Goal: Communication & Community: Answer question/provide support

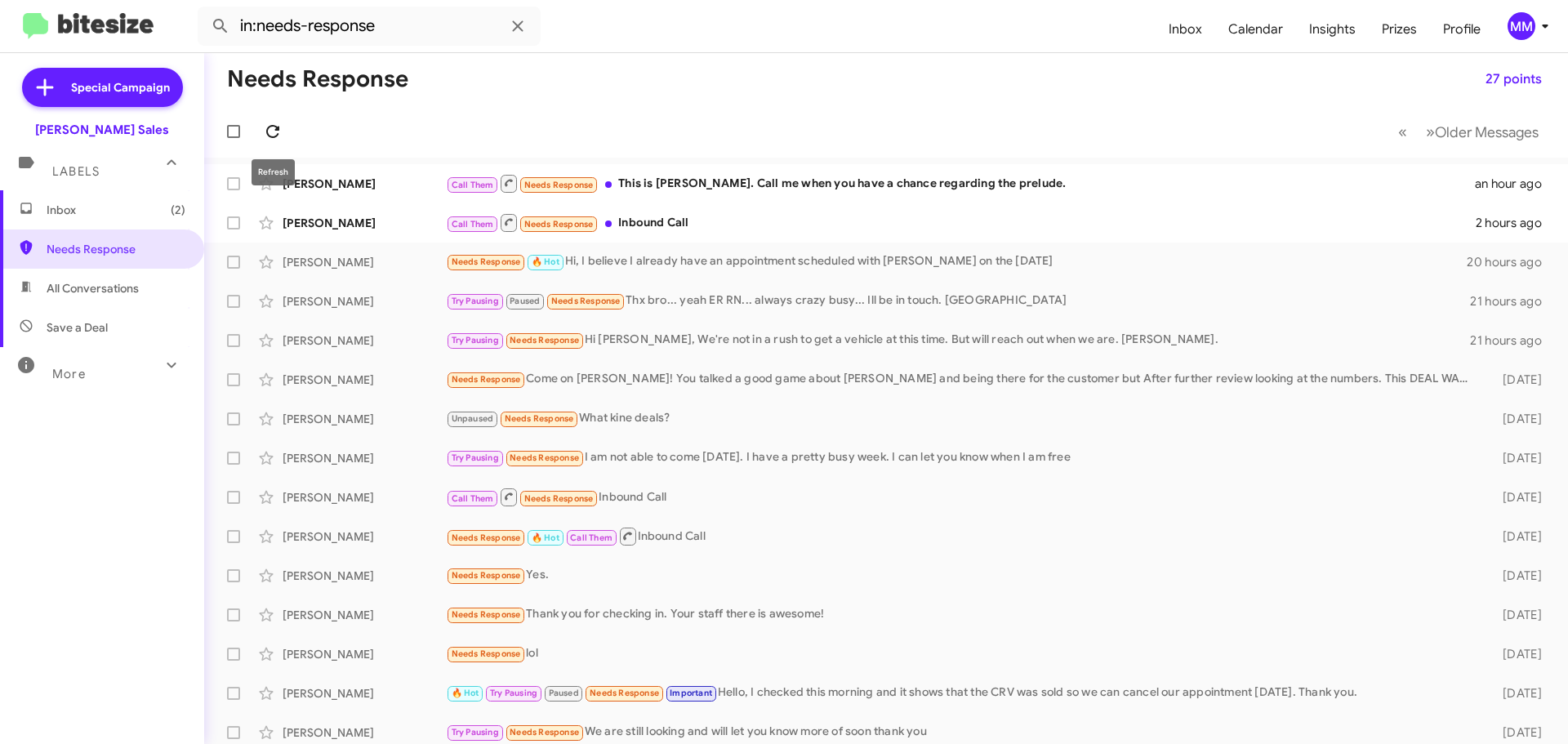
click at [279, 126] on icon at bounding box center [272, 131] width 19 height 19
click at [274, 129] on icon at bounding box center [272, 131] width 19 height 19
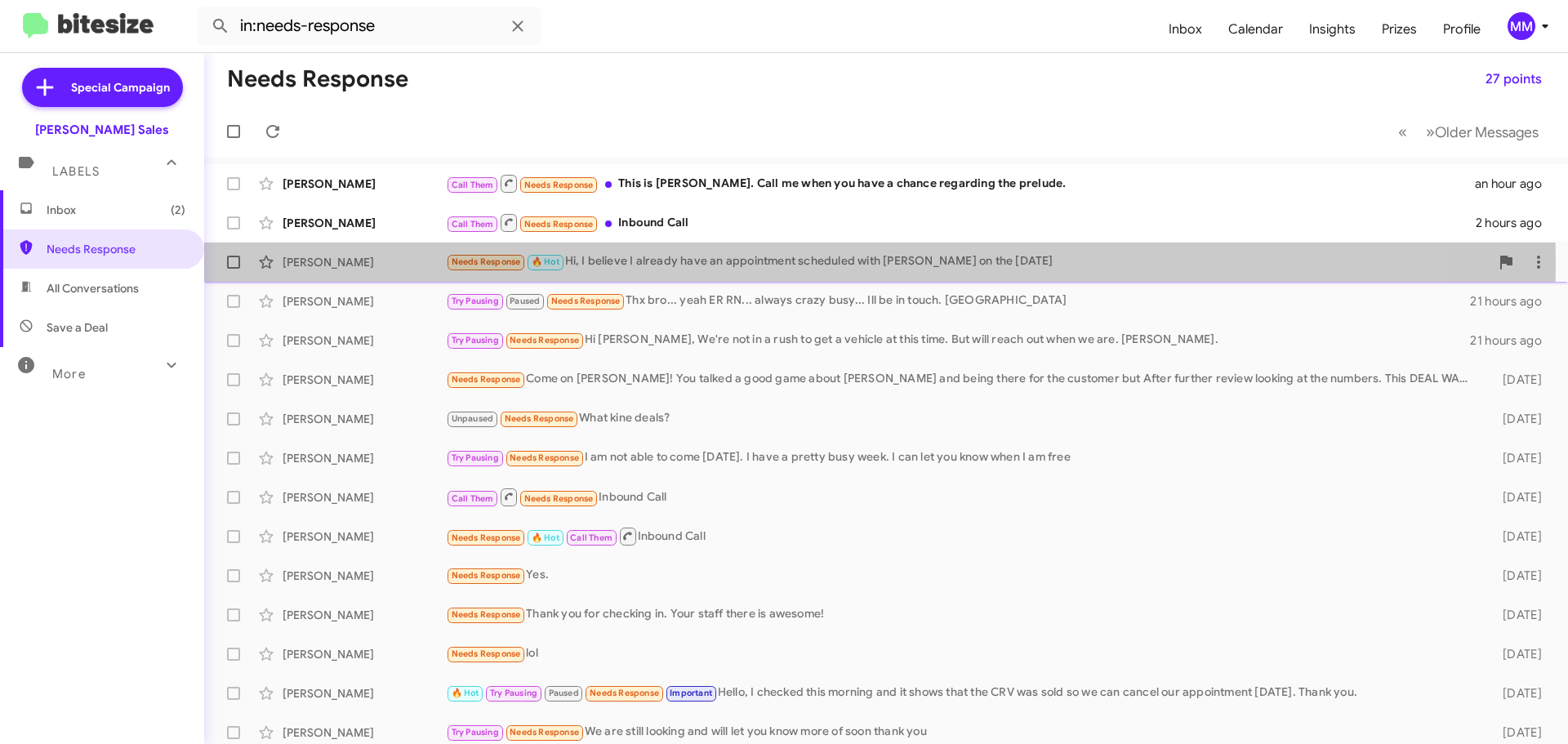
click at [360, 263] on div "[PERSON_NAME]" at bounding box center [364, 262] width 163 height 16
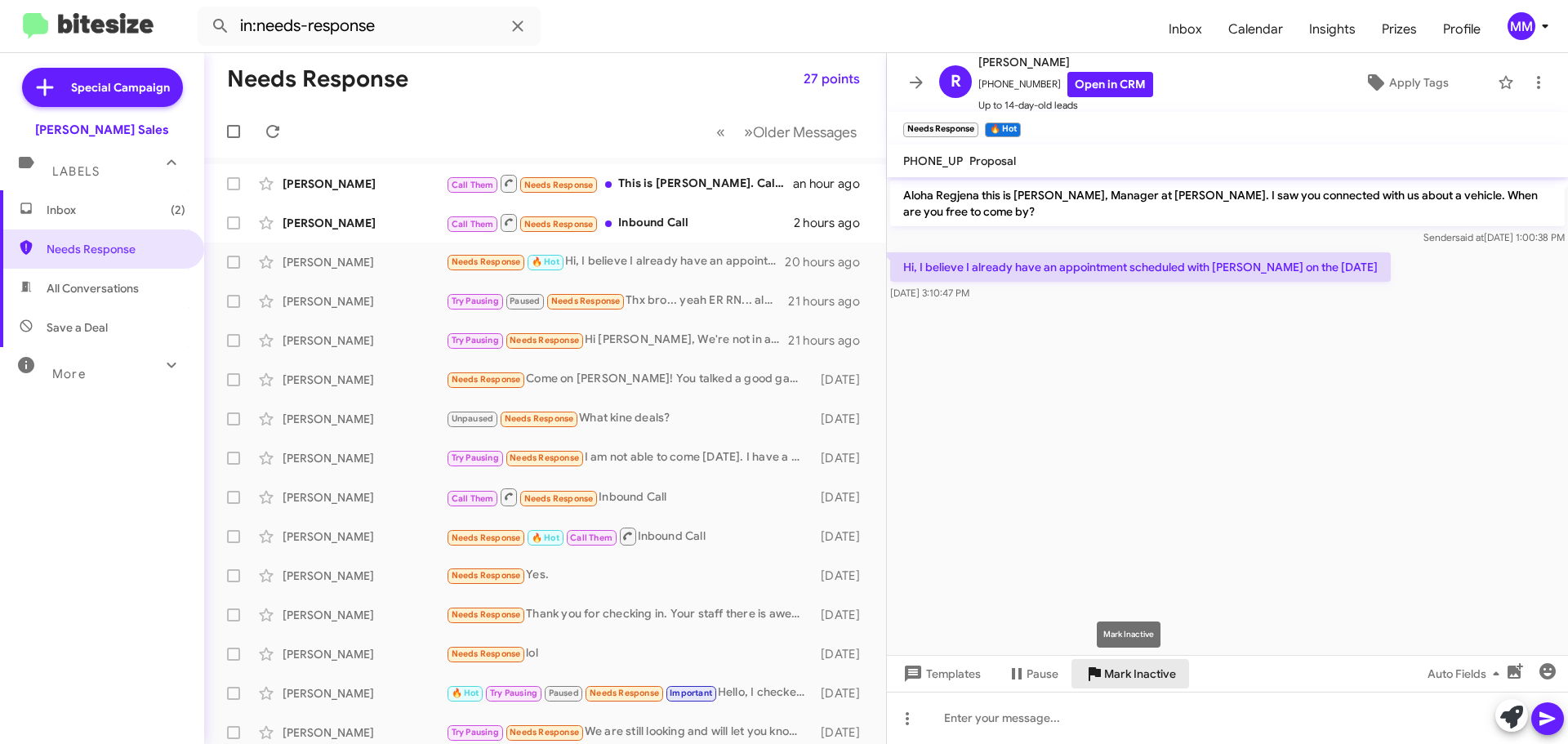
click at [1124, 675] on span "Mark Inactive" at bounding box center [1140, 673] width 72 height 29
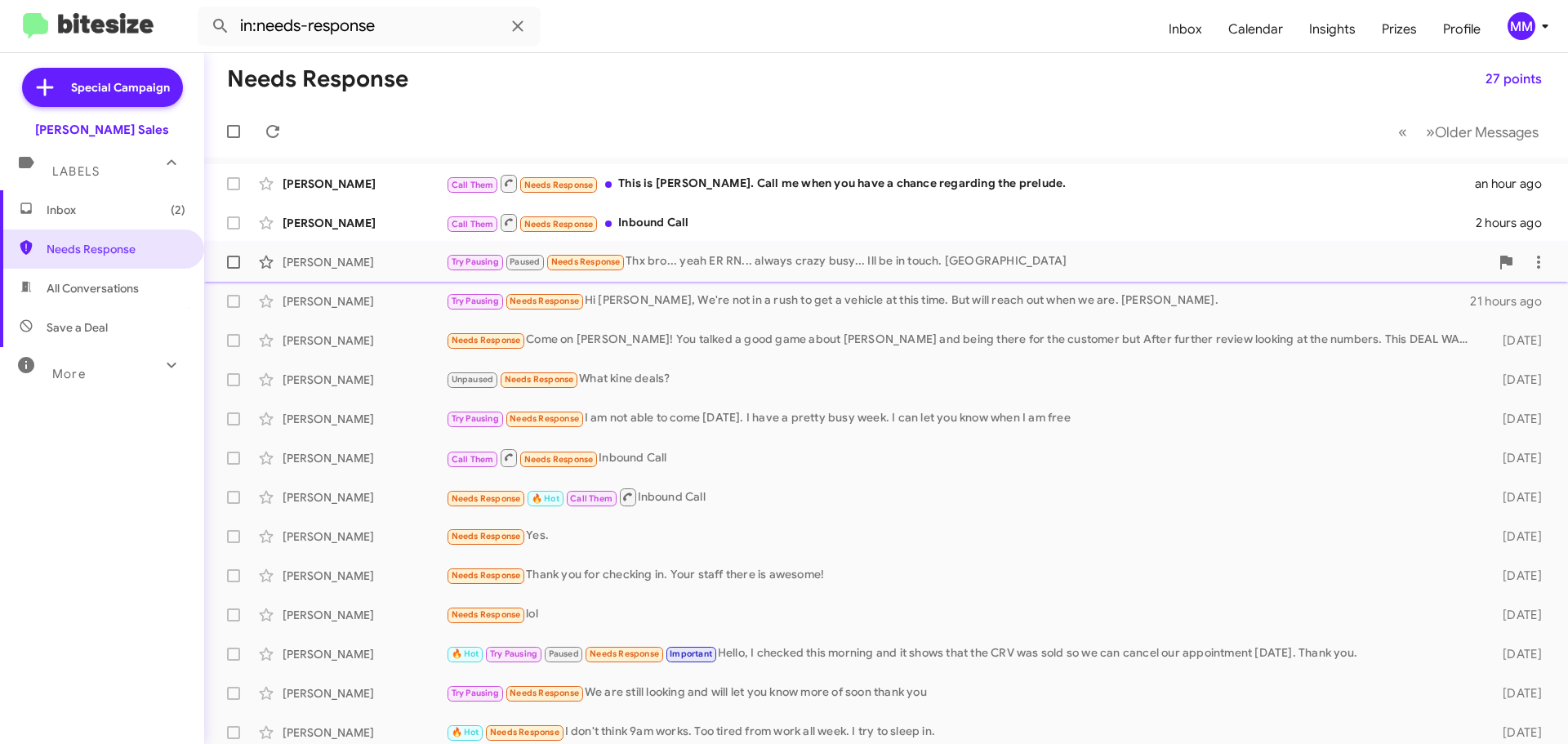
click at [381, 263] on div "[PERSON_NAME]" at bounding box center [364, 262] width 163 height 16
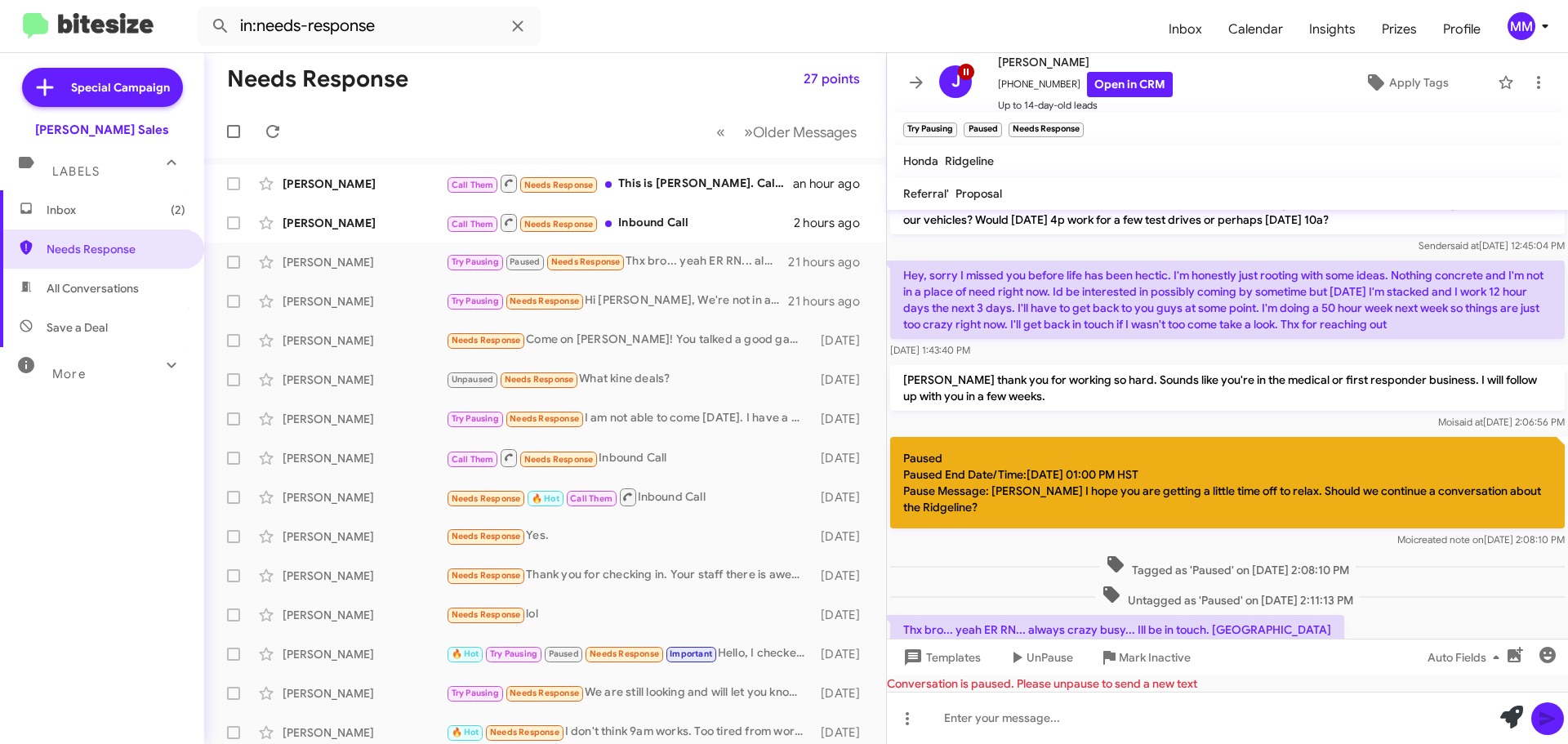
scroll to position [157, 0]
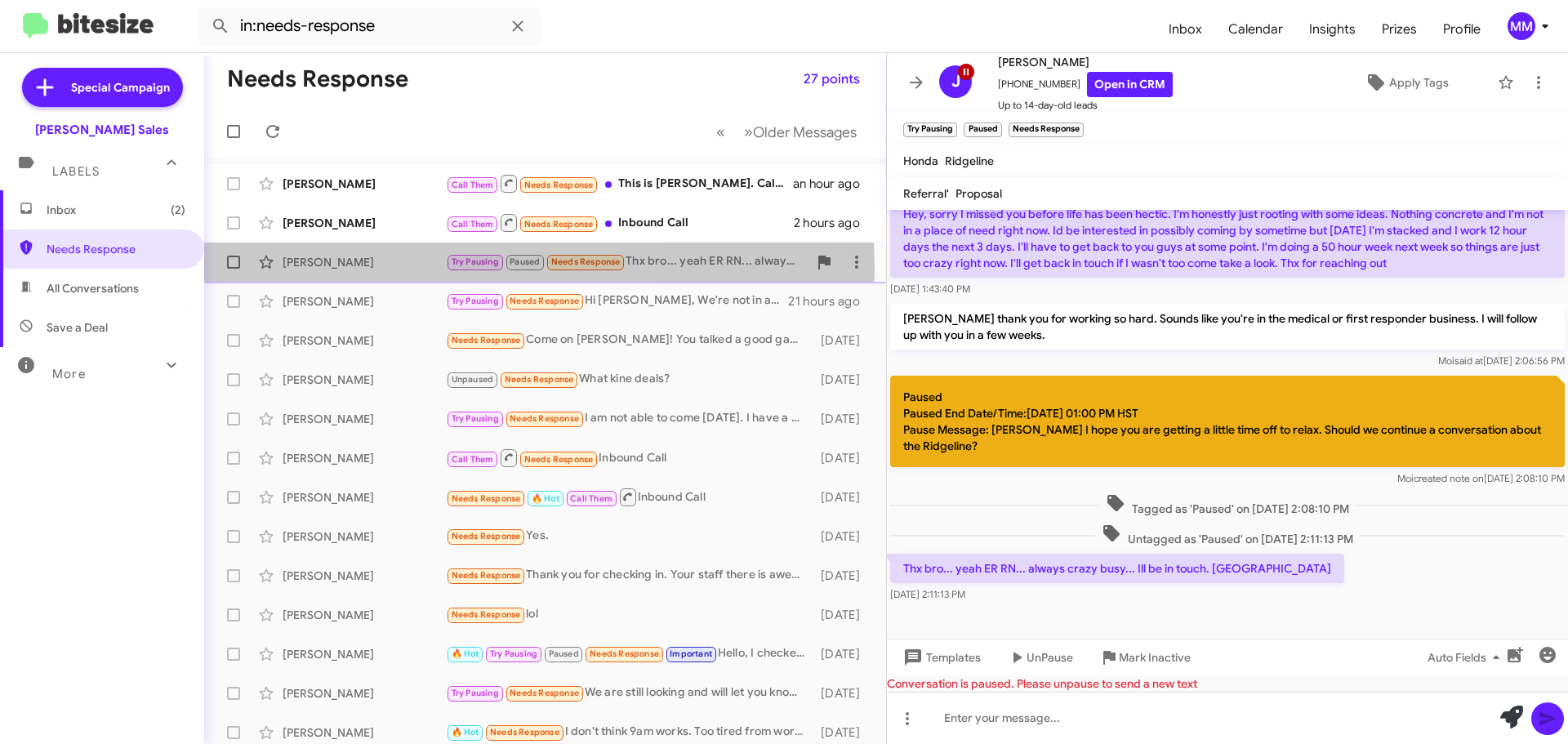
click at [352, 268] on div "[PERSON_NAME]" at bounding box center [364, 262] width 163 height 16
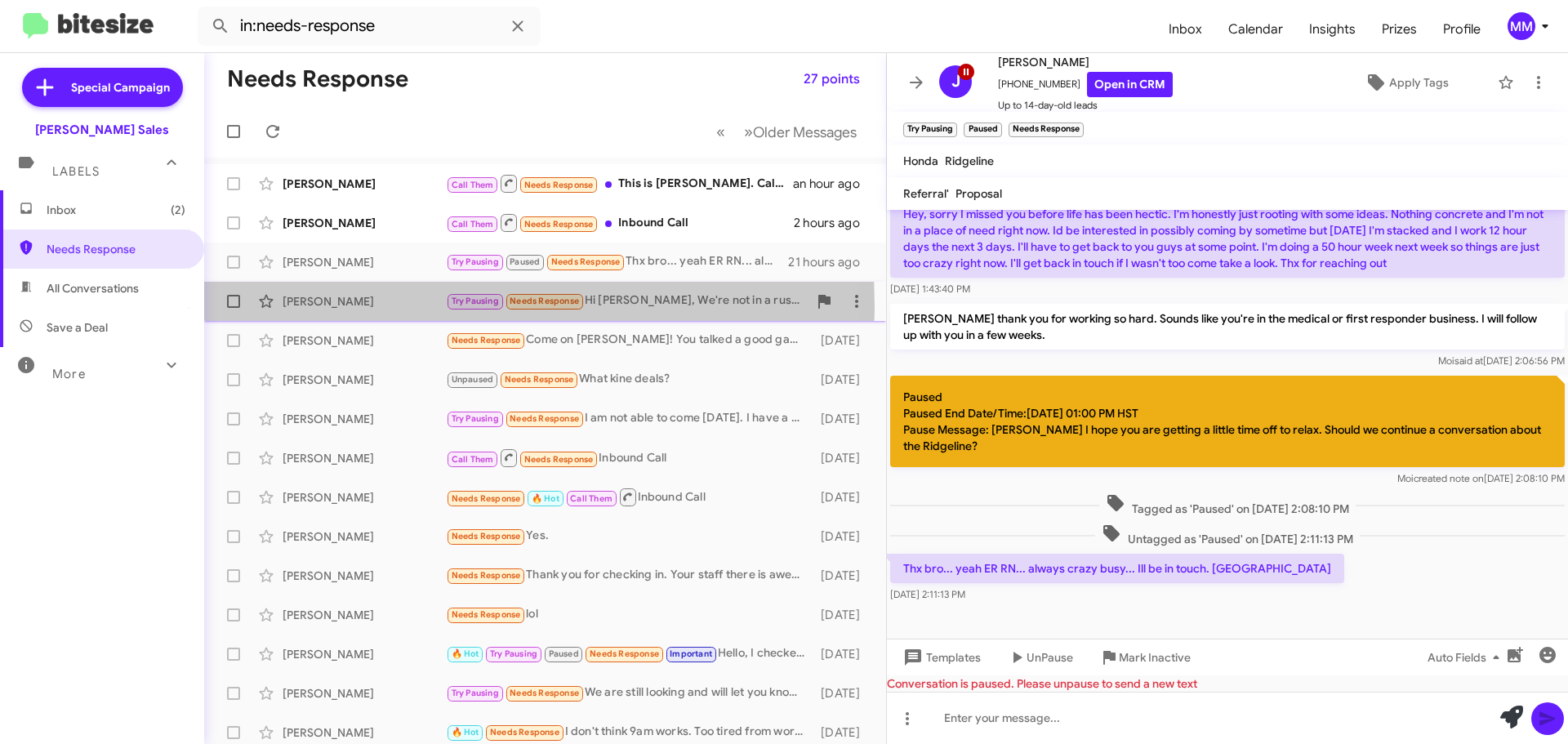
click at [347, 307] on div "[PERSON_NAME]" at bounding box center [364, 300] width 163 height 16
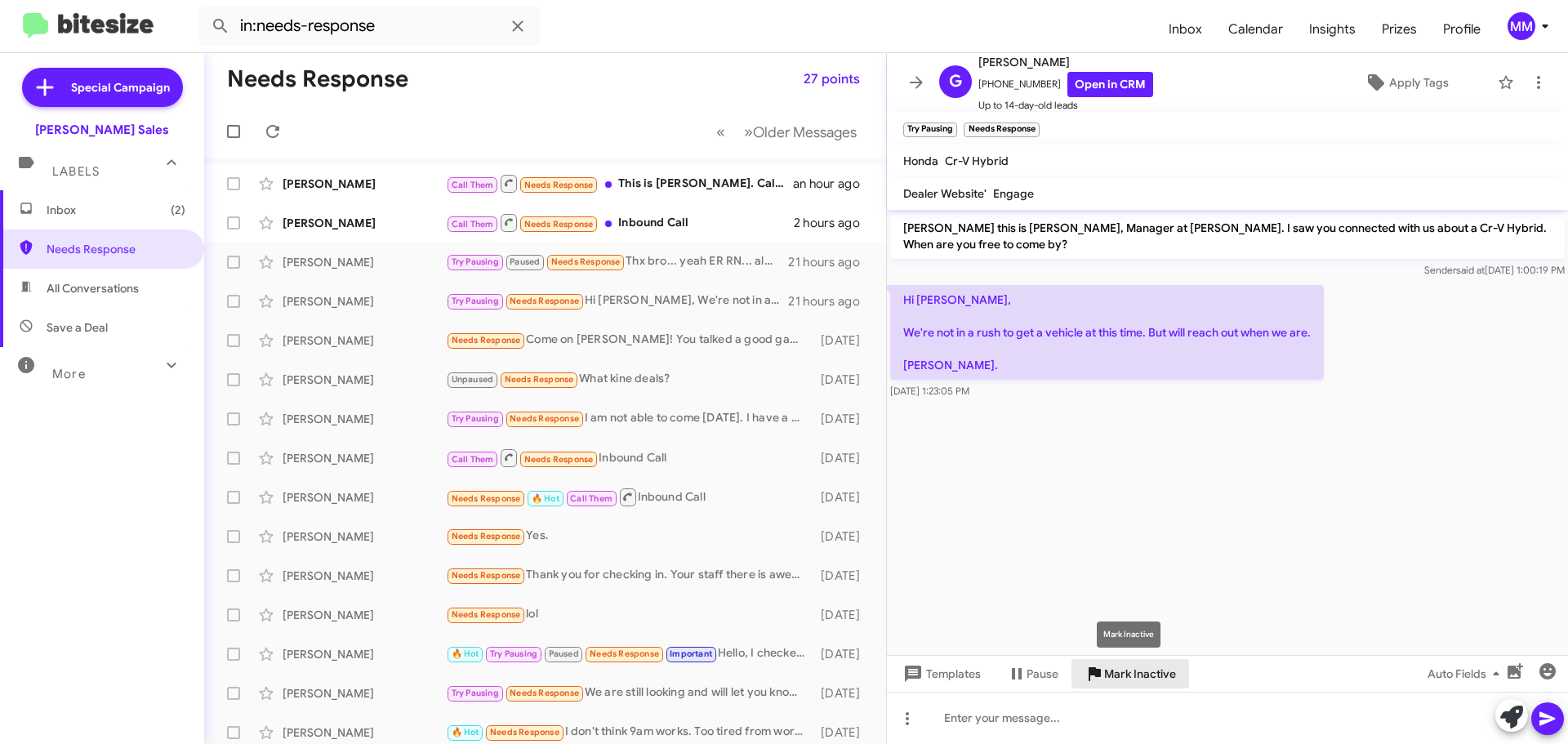
click at [1104, 675] on span "Mark Inactive" at bounding box center [1140, 673] width 72 height 29
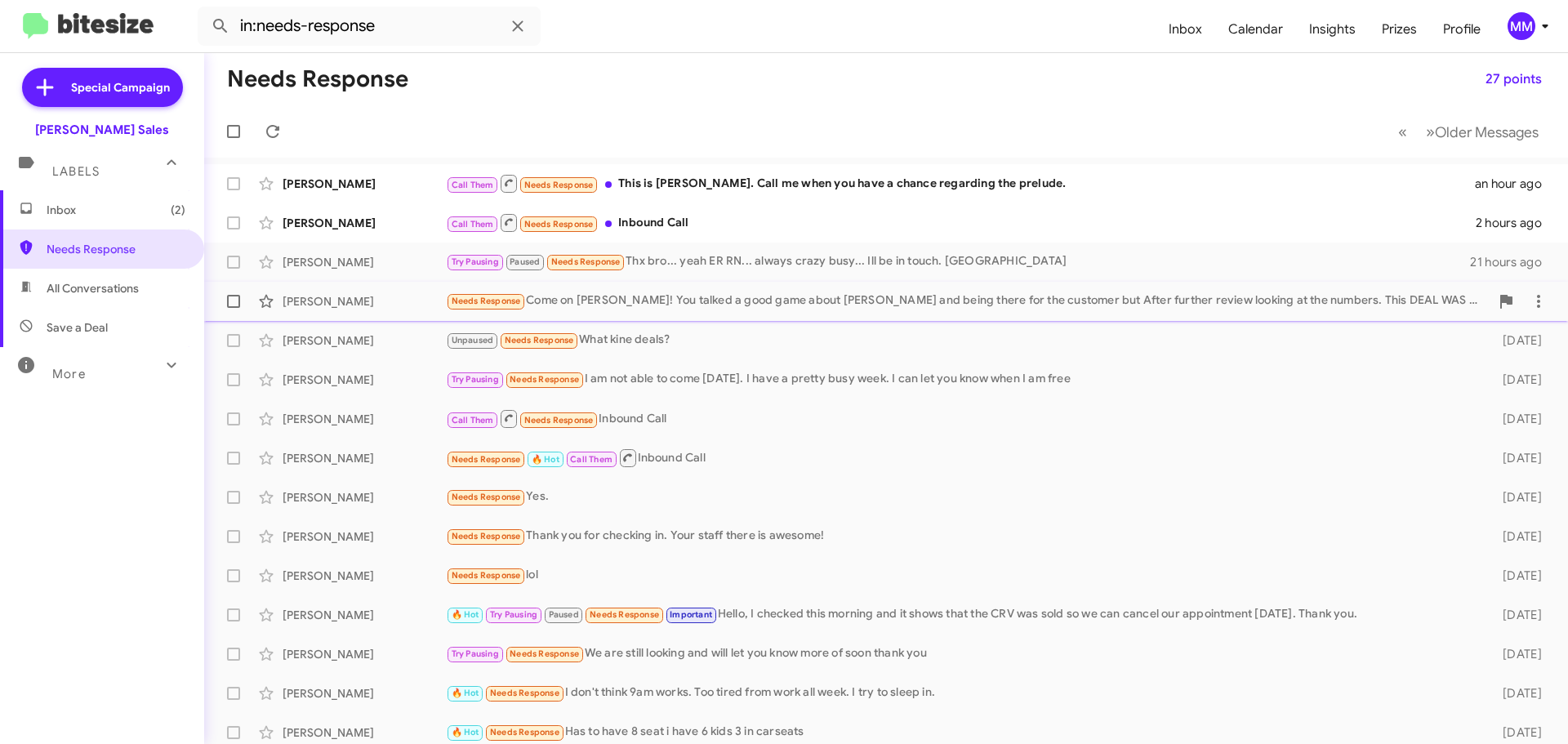
click at [348, 307] on div "[PERSON_NAME]" at bounding box center [364, 300] width 163 height 16
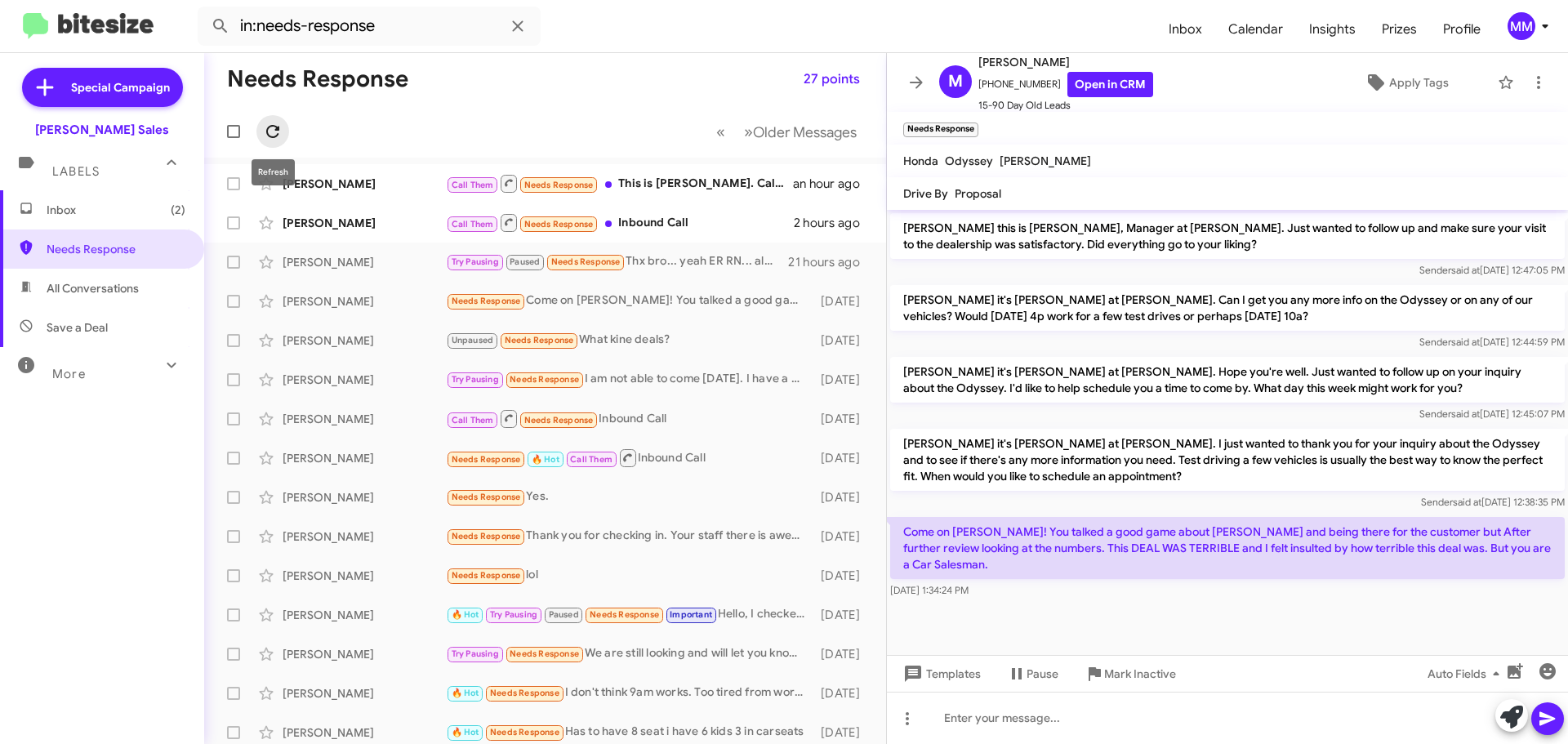
click at [274, 127] on icon at bounding box center [272, 131] width 19 height 19
click at [274, 131] on icon at bounding box center [272, 131] width 19 height 19
click at [1123, 675] on span "Mark Inactive" at bounding box center [1140, 673] width 72 height 29
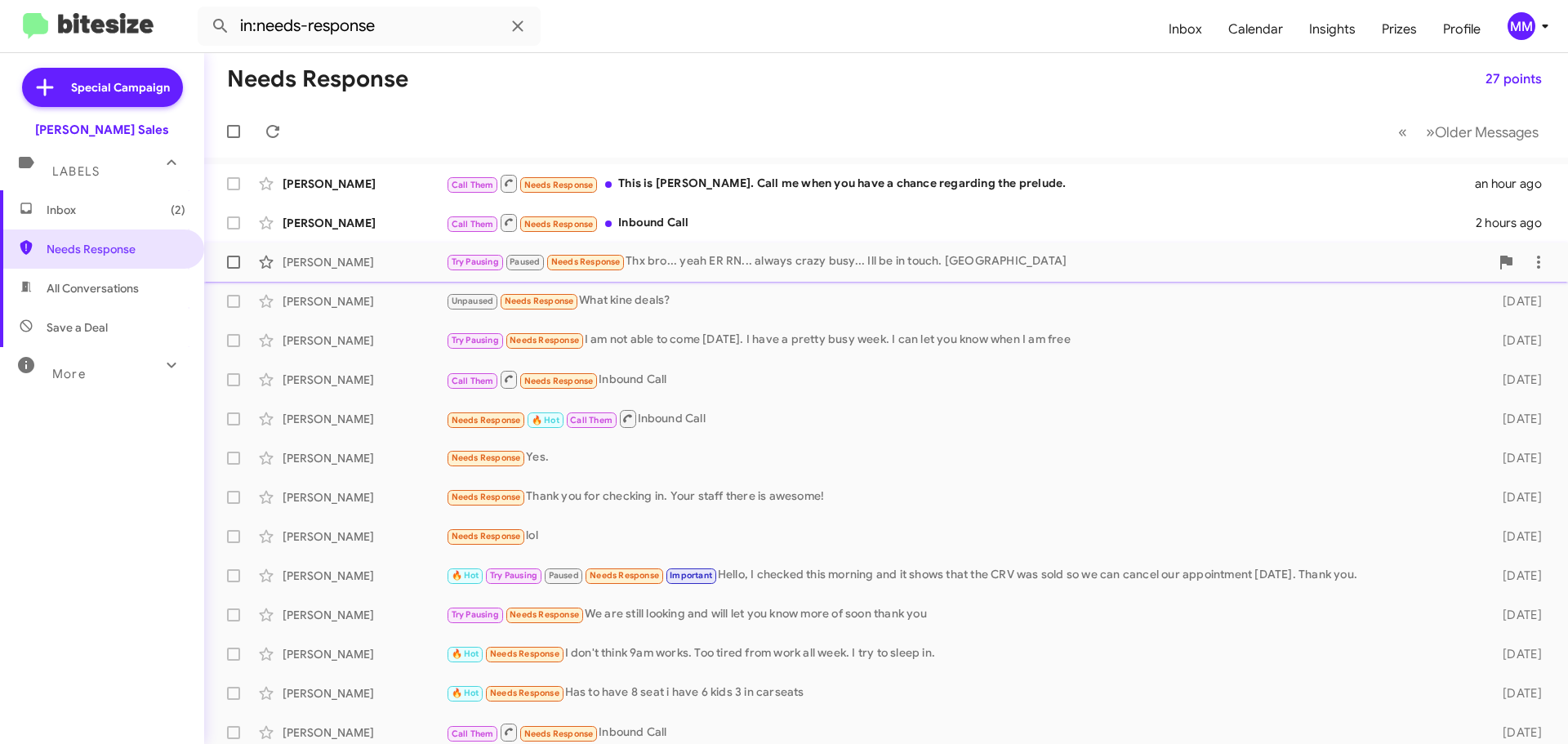
click at [351, 264] on div "[PERSON_NAME]" at bounding box center [364, 262] width 163 height 16
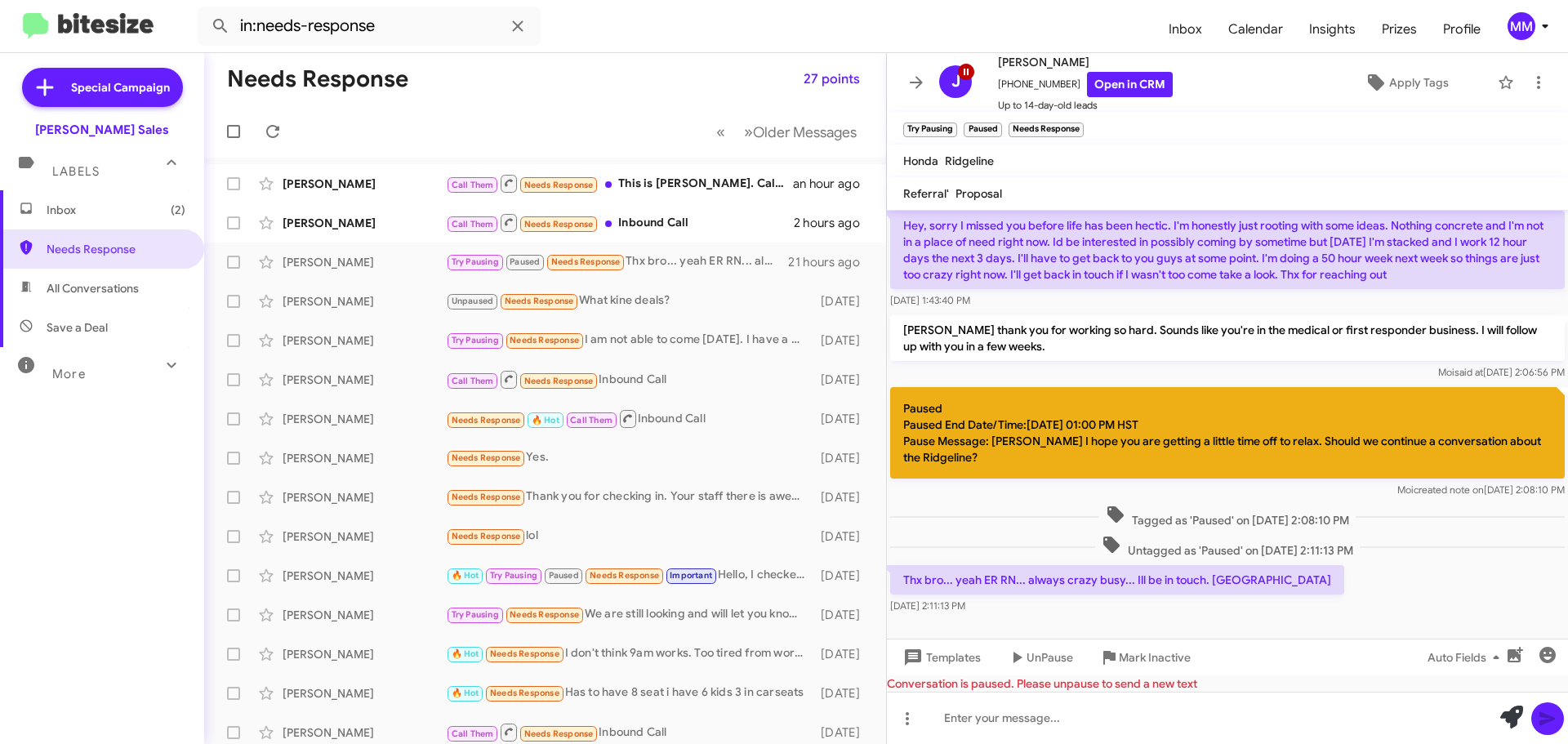
scroll to position [157, 0]
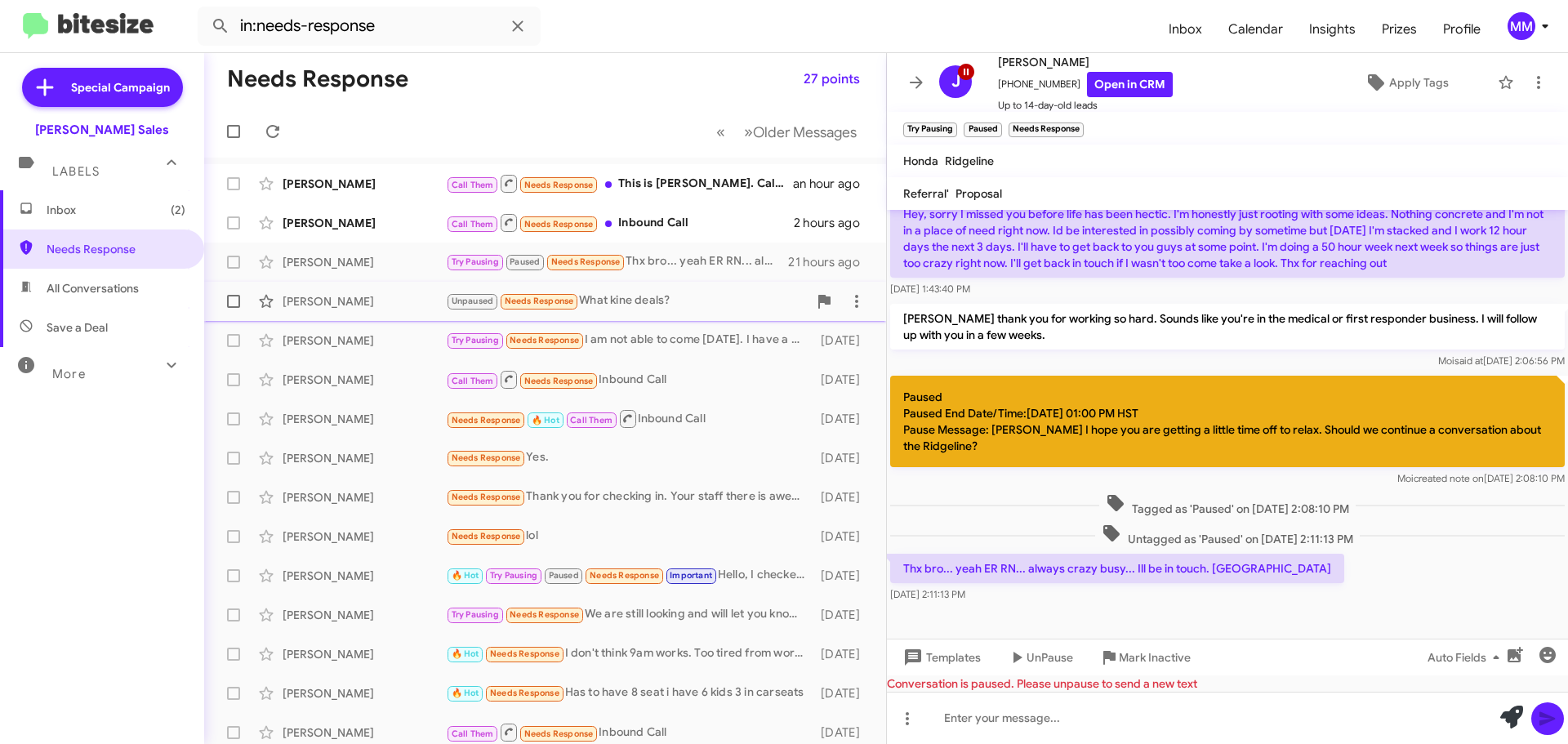
click at [328, 307] on div "[PERSON_NAME]" at bounding box center [364, 300] width 163 height 16
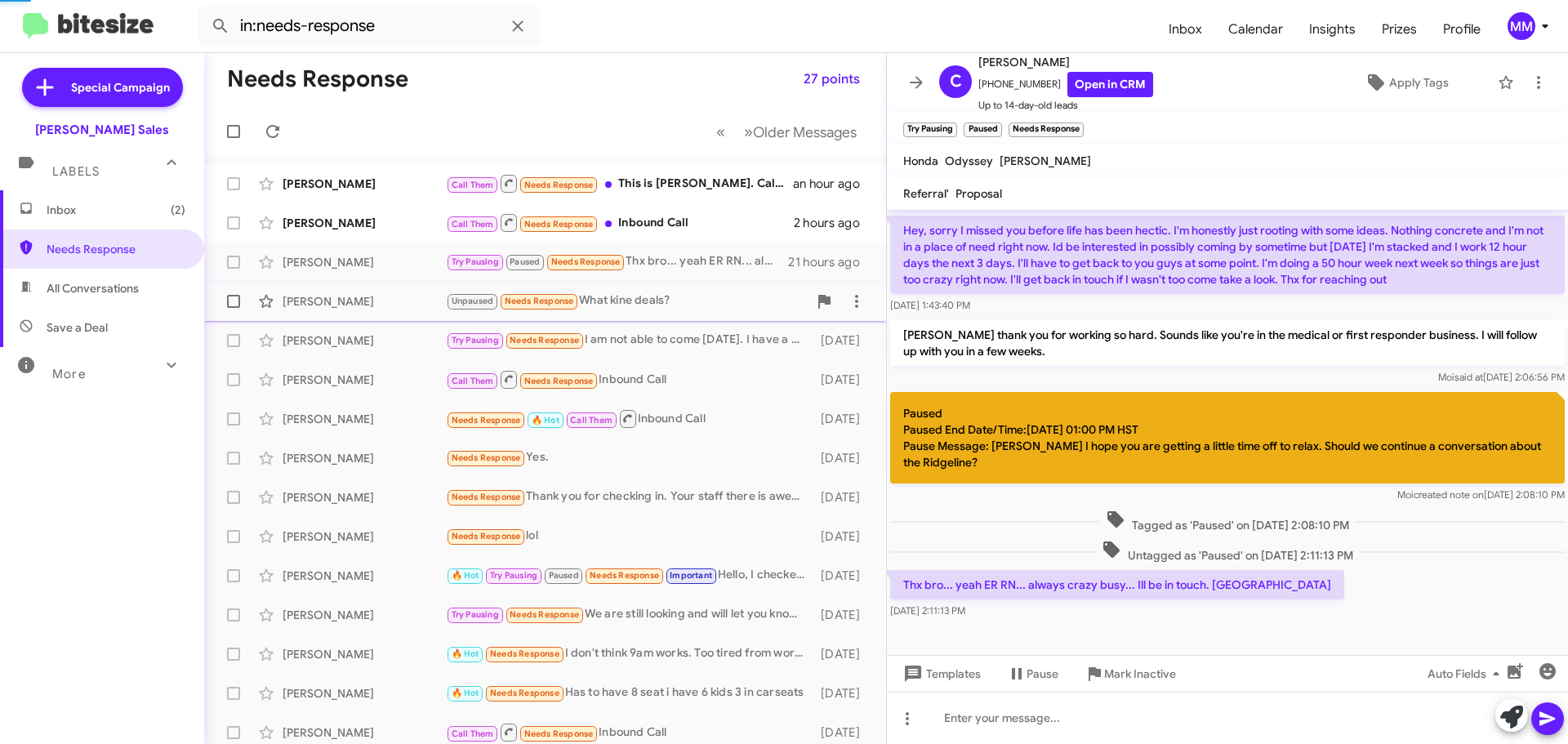
scroll to position [16, 0]
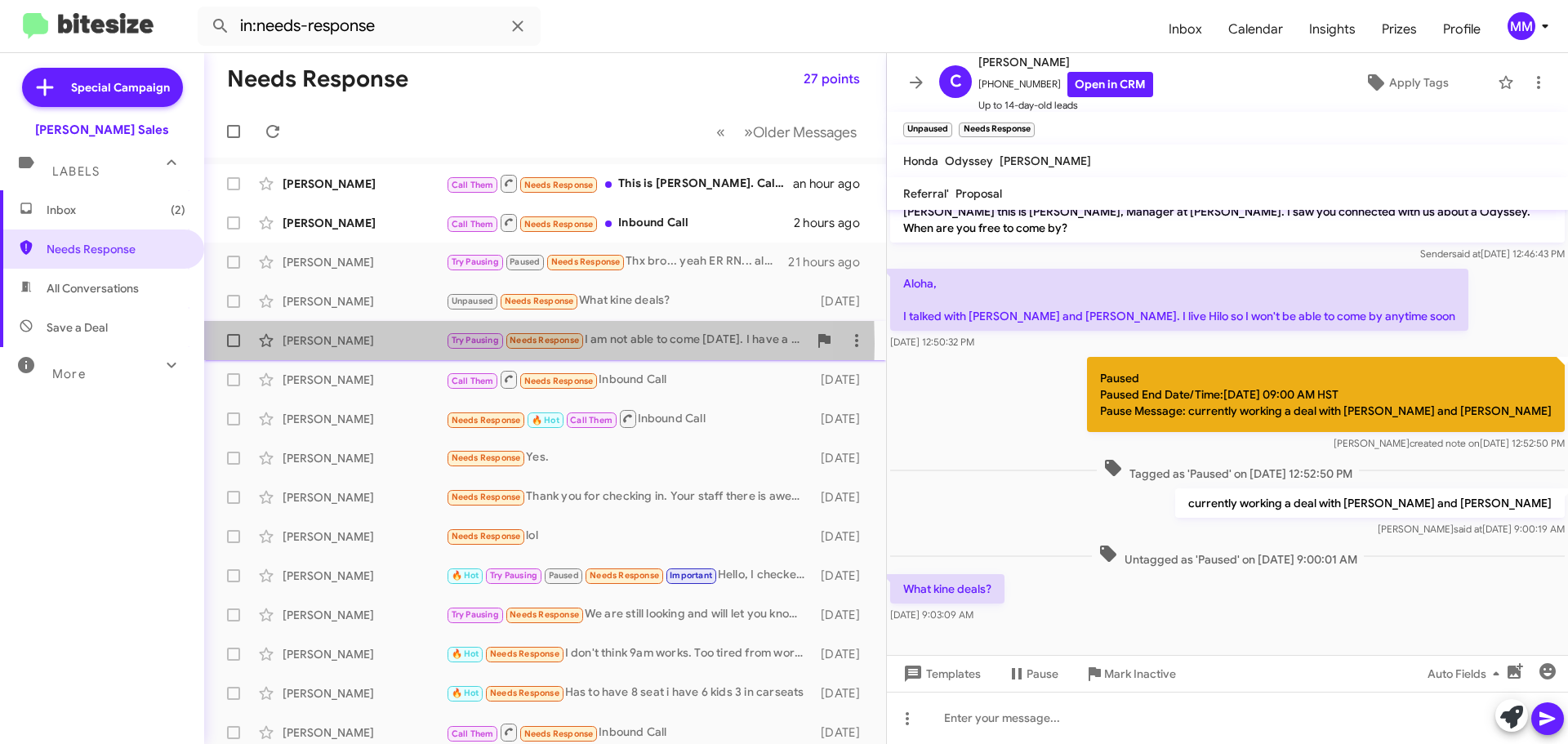
click at [335, 343] on div "[PERSON_NAME]" at bounding box center [364, 340] width 163 height 16
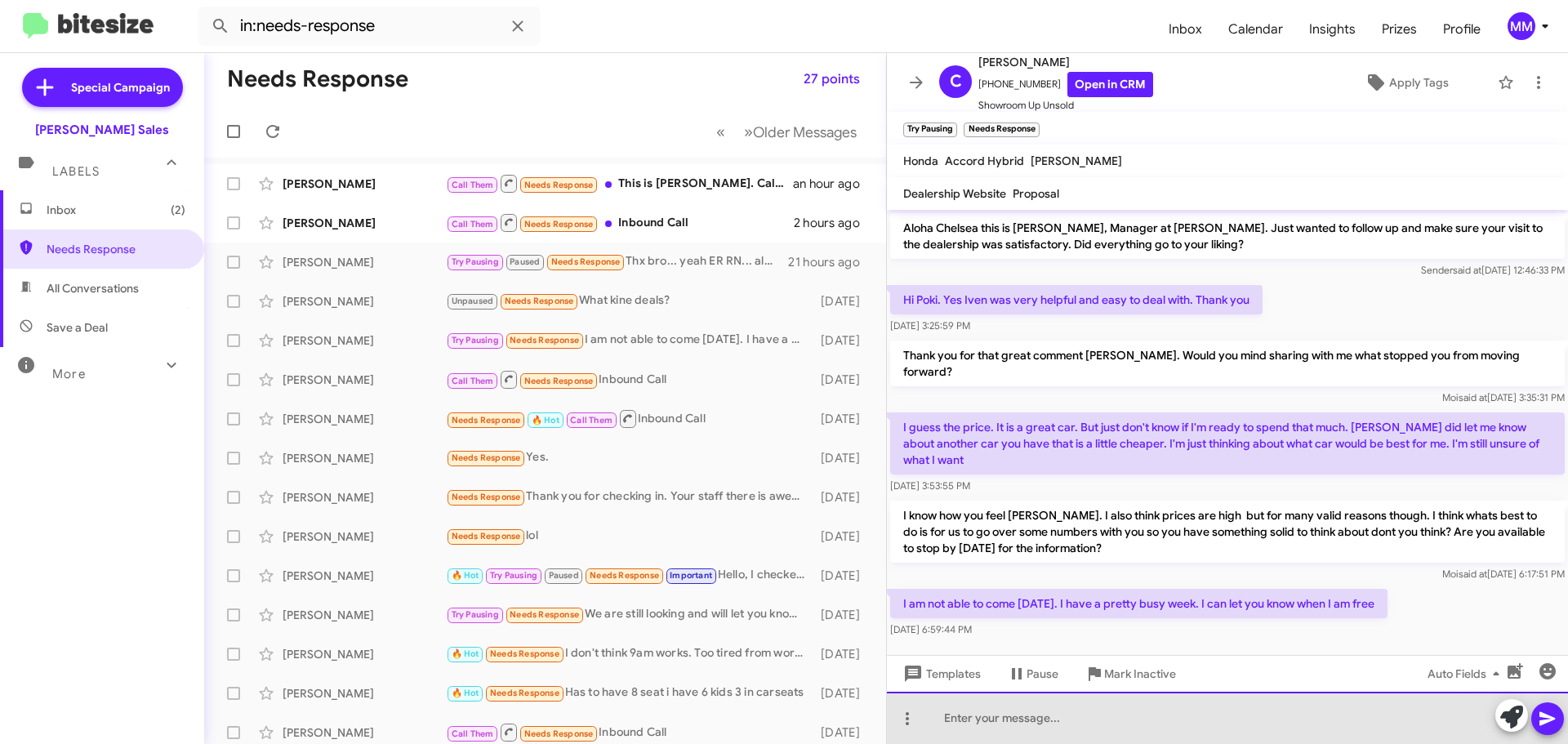
drag, startPoint x: 997, startPoint y: 715, endPoint x: 1002, endPoint y: 709, distance: 7.8
click at [997, 713] on div at bounding box center [1227, 718] width 681 height 52
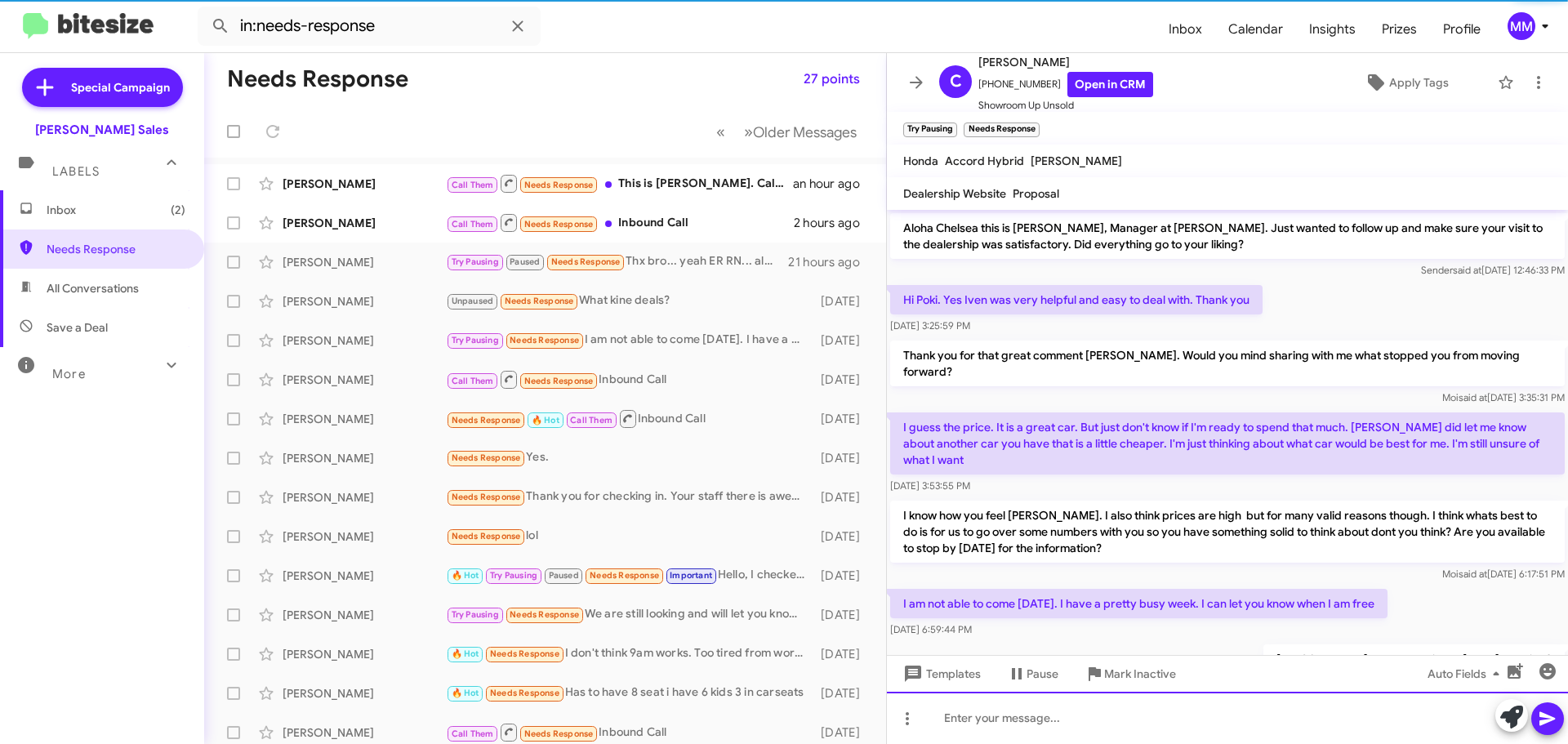
scroll to position [38, 0]
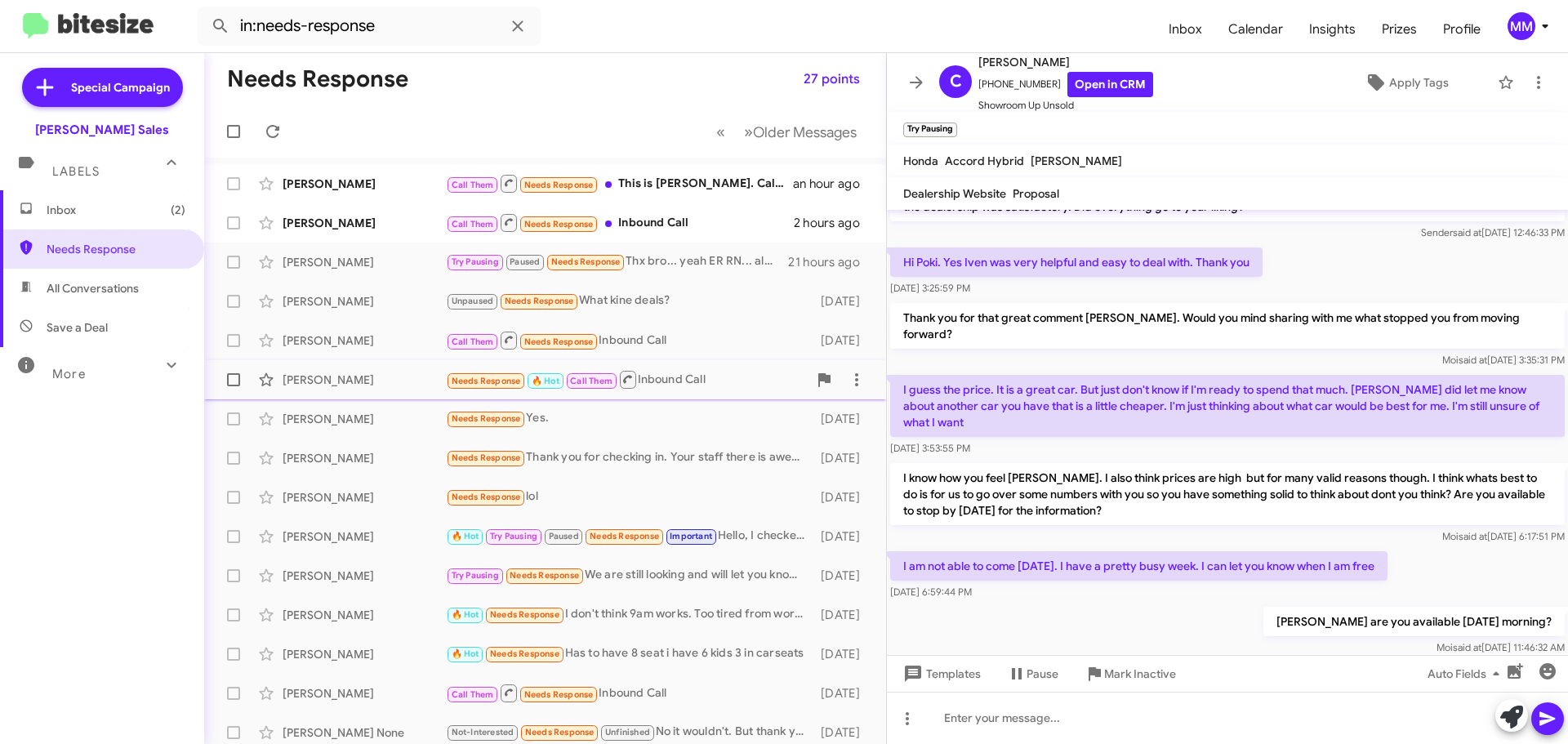
click at [351, 375] on div "[PERSON_NAME]" at bounding box center [364, 379] width 163 height 16
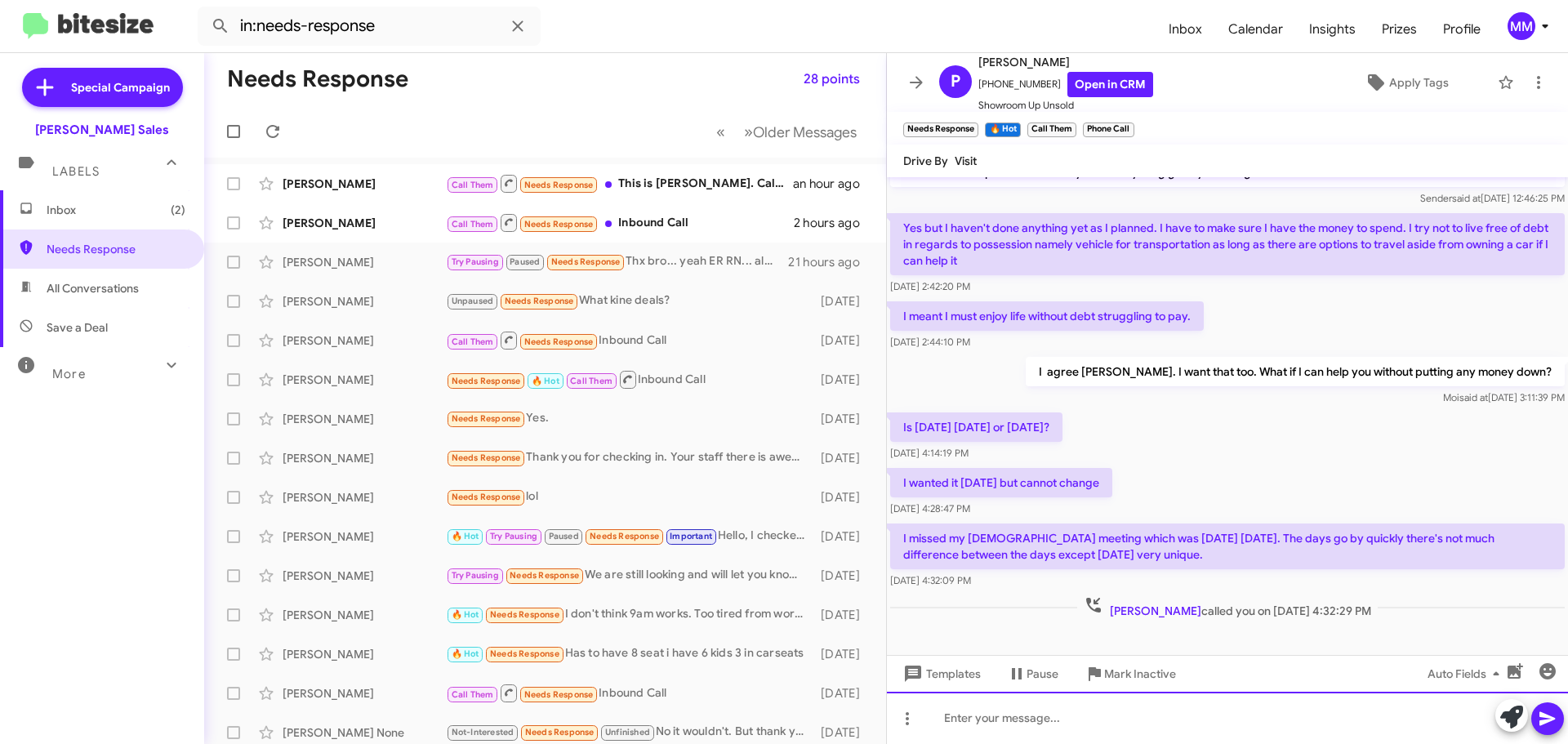
click at [992, 720] on div at bounding box center [1227, 718] width 681 height 52
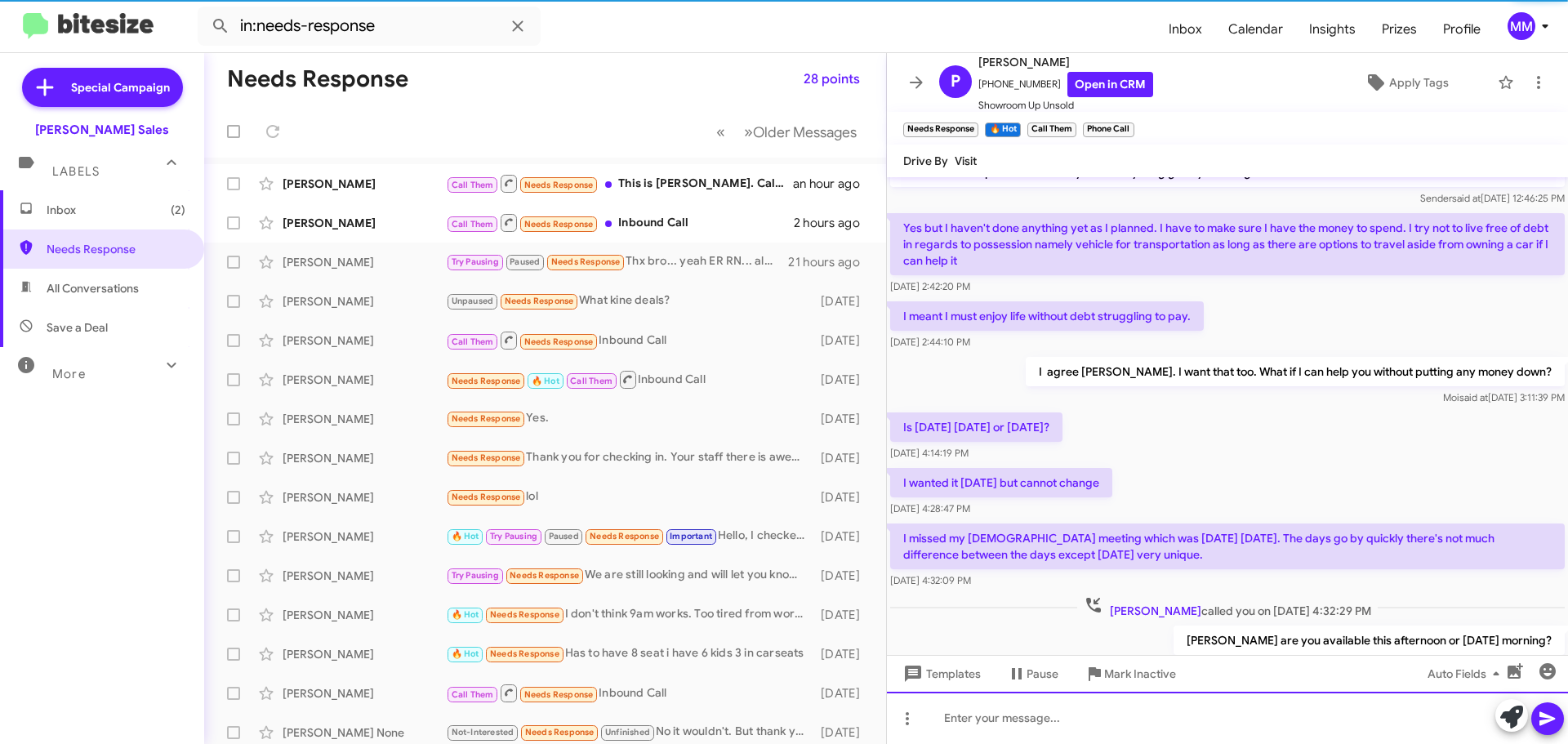
scroll to position [98, 0]
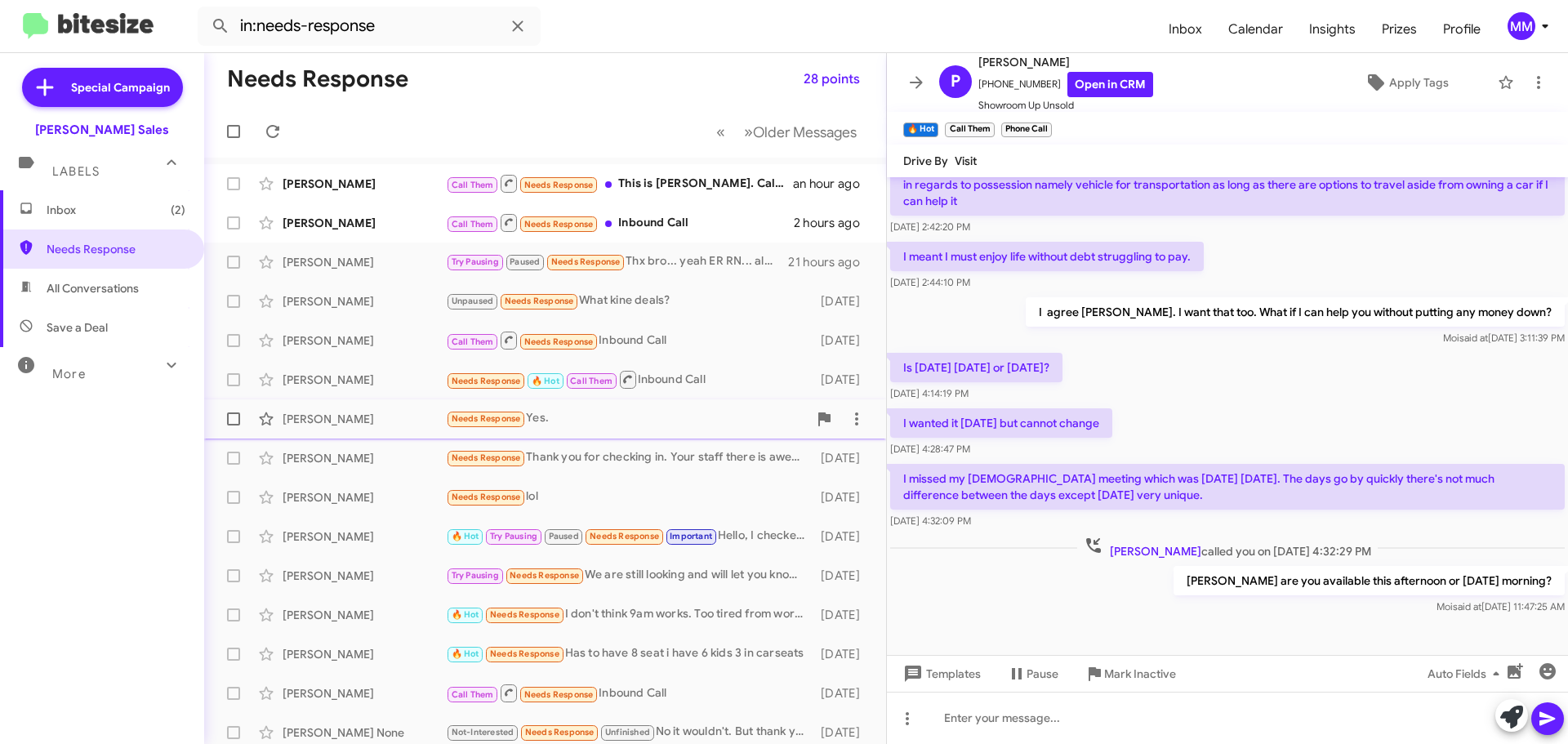
click at [370, 419] on div "[PERSON_NAME]" at bounding box center [364, 418] width 163 height 16
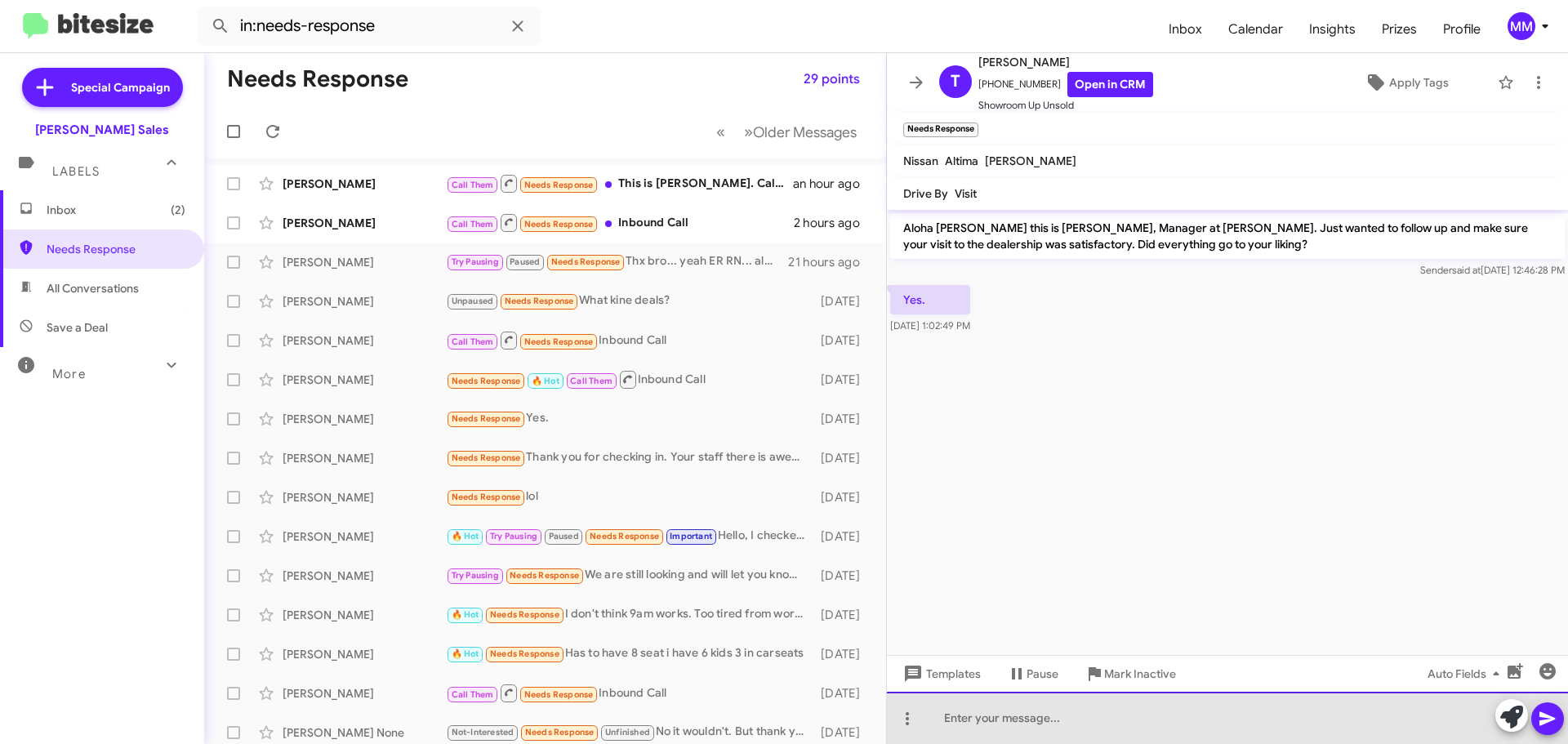
click at [959, 718] on div at bounding box center [1227, 718] width 681 height 52
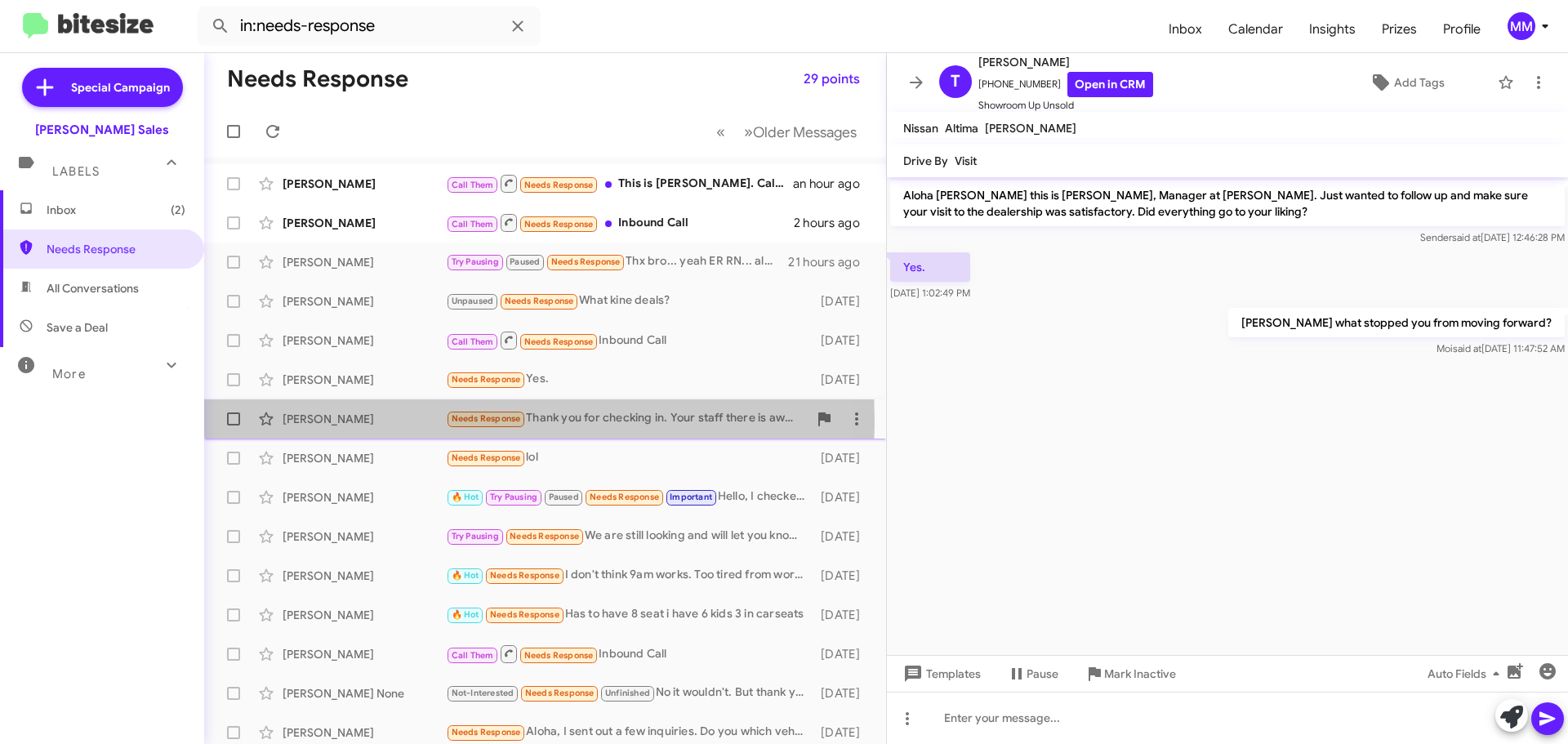
click at [344, 422] on div "[PERSON_NAME]" at bounding box center [364, 418] width 163 height 16
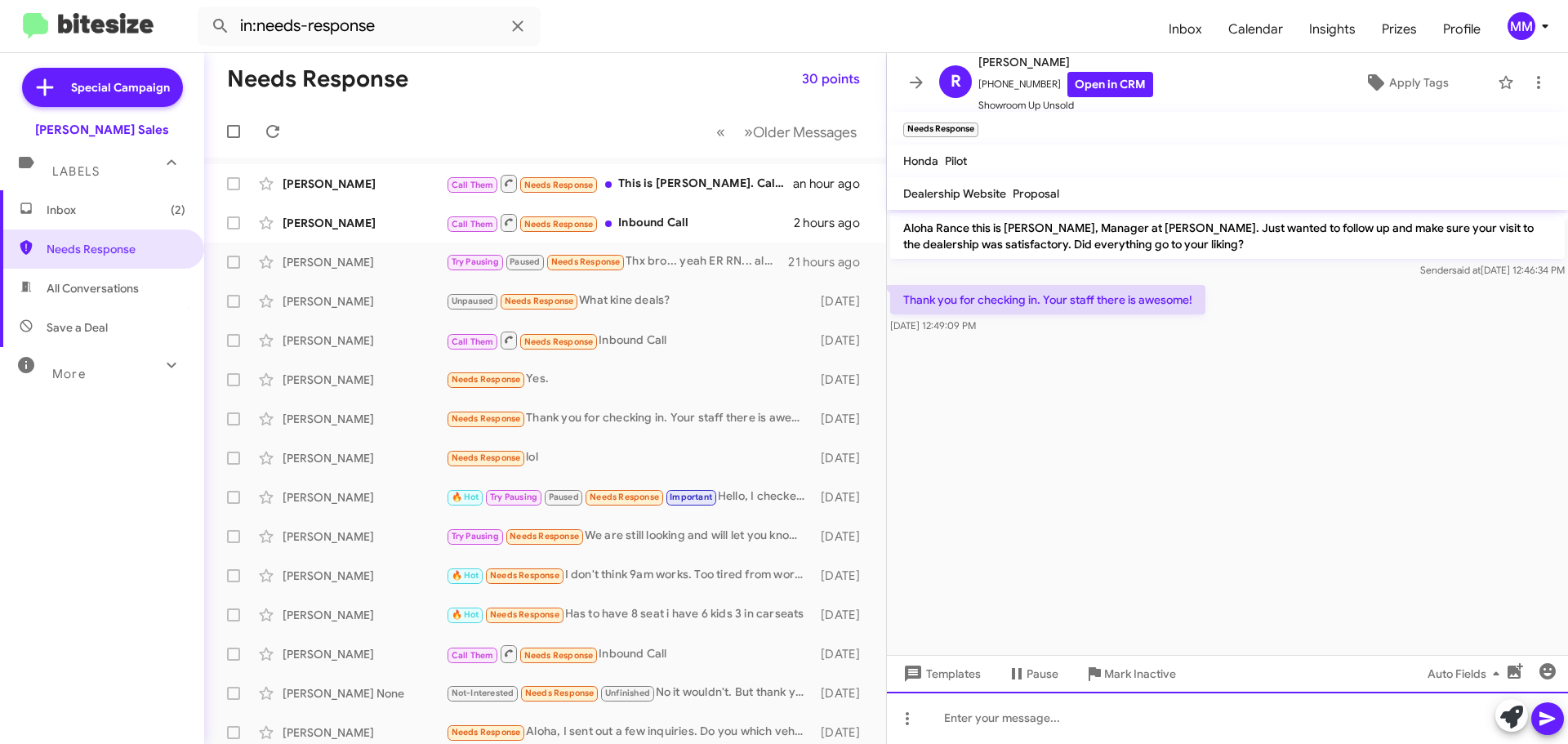
click at [966, 713] on div at bounding box center [1227, 718] width 681 height 52
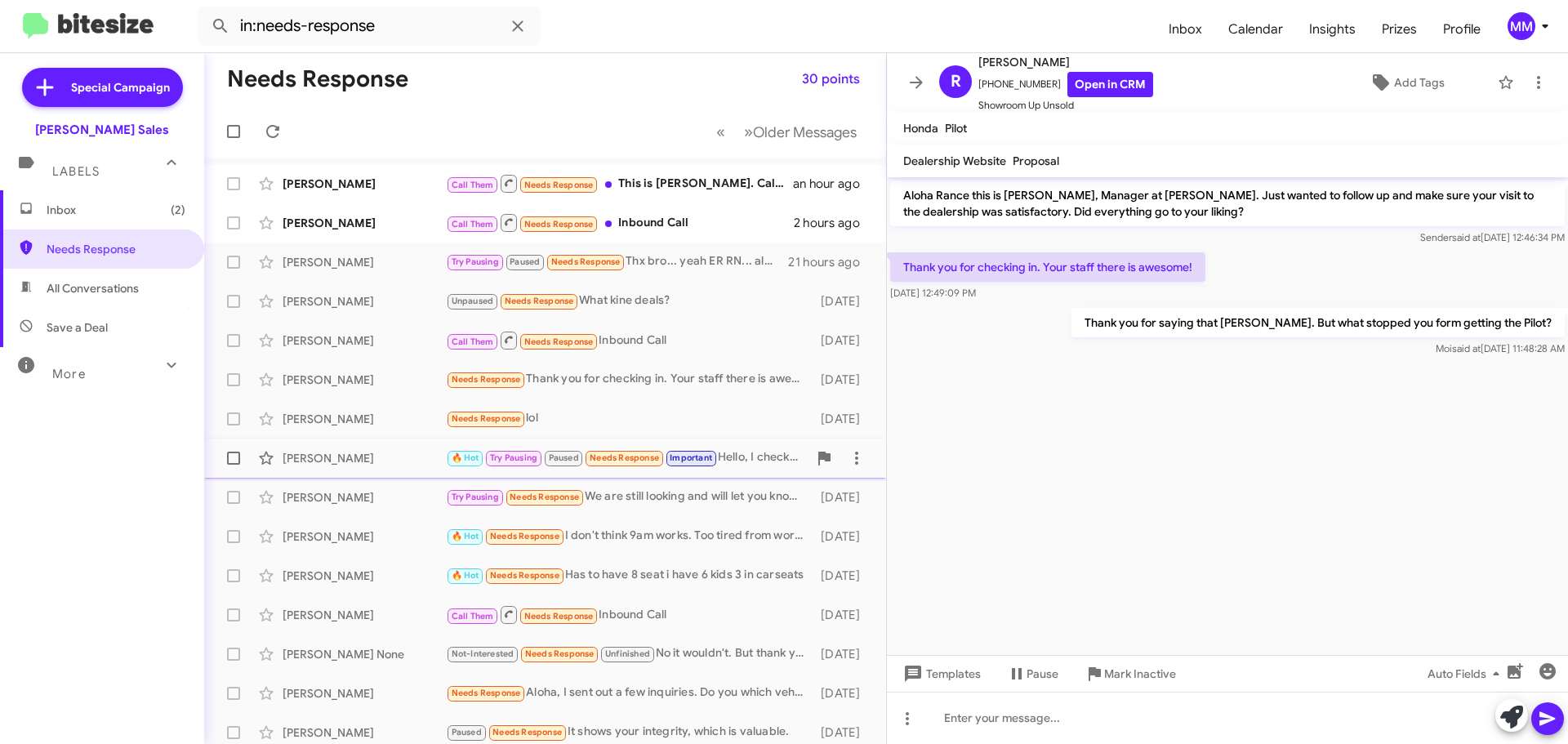
click at [353, 460] on div "[PERSON_NAME]" at bounding box center [364, 458] width 163 height 16
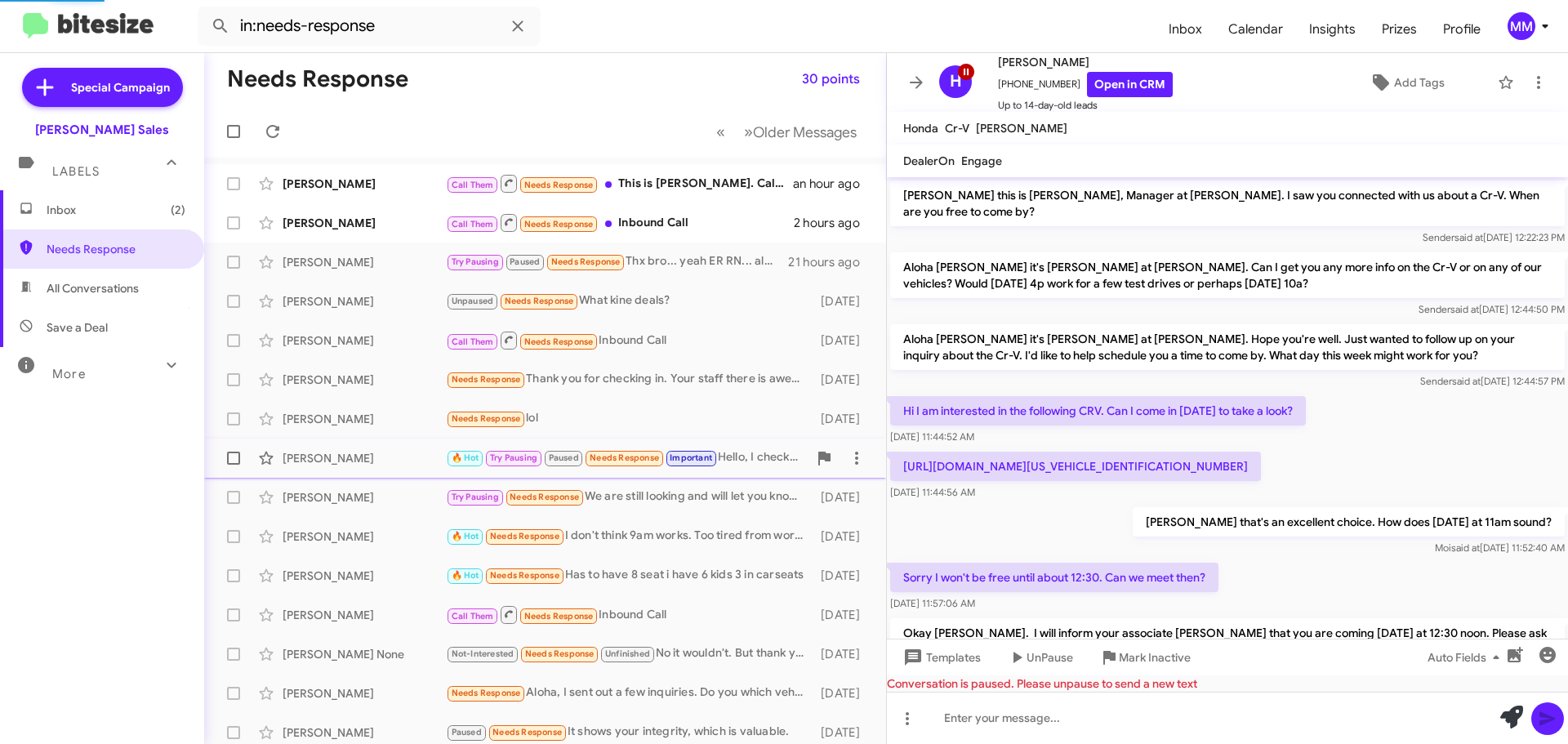
scroll to position [358, 0]
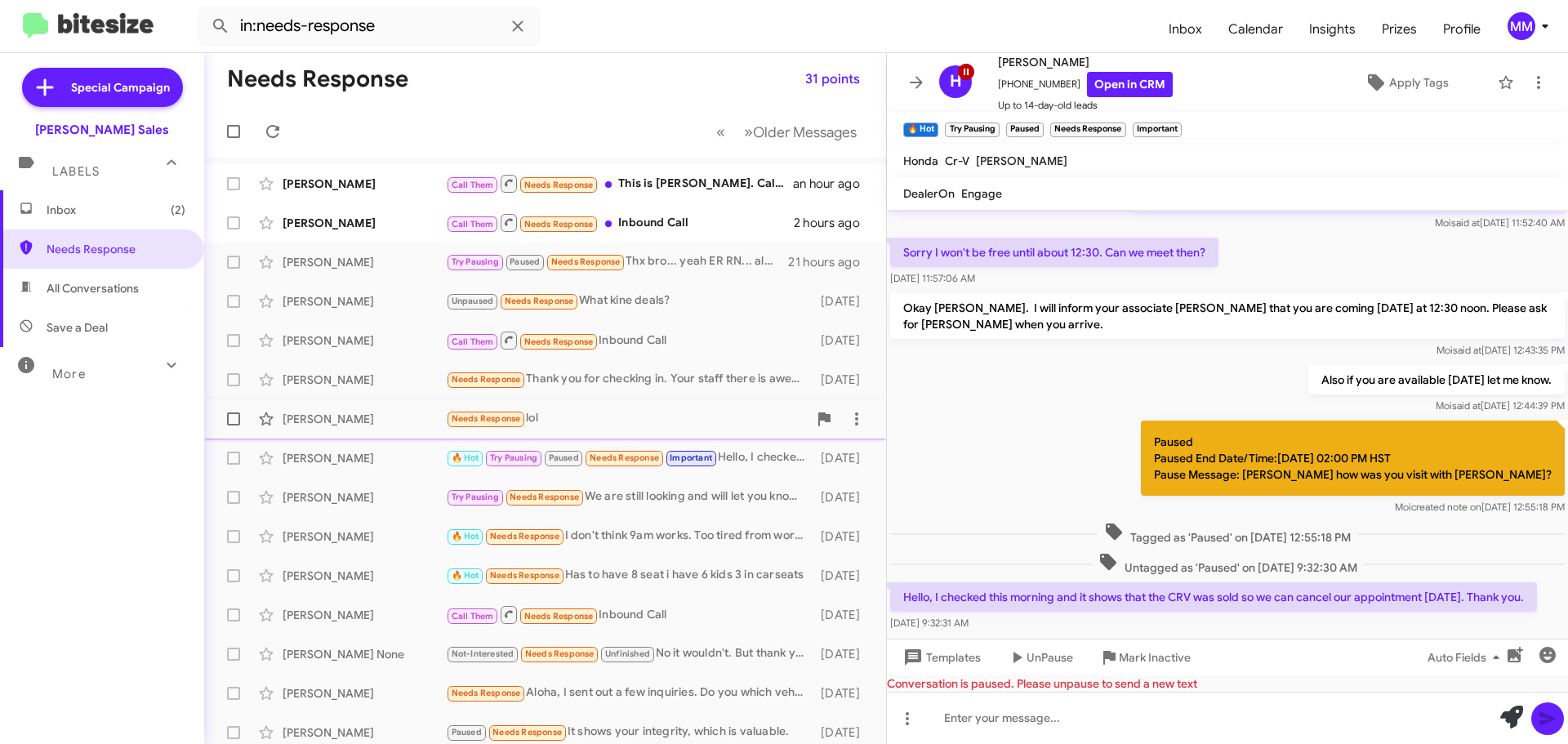
click at [332, 420] on div "[PERSON_NAME]" at bounding box center [364, 418] width 163 height 16
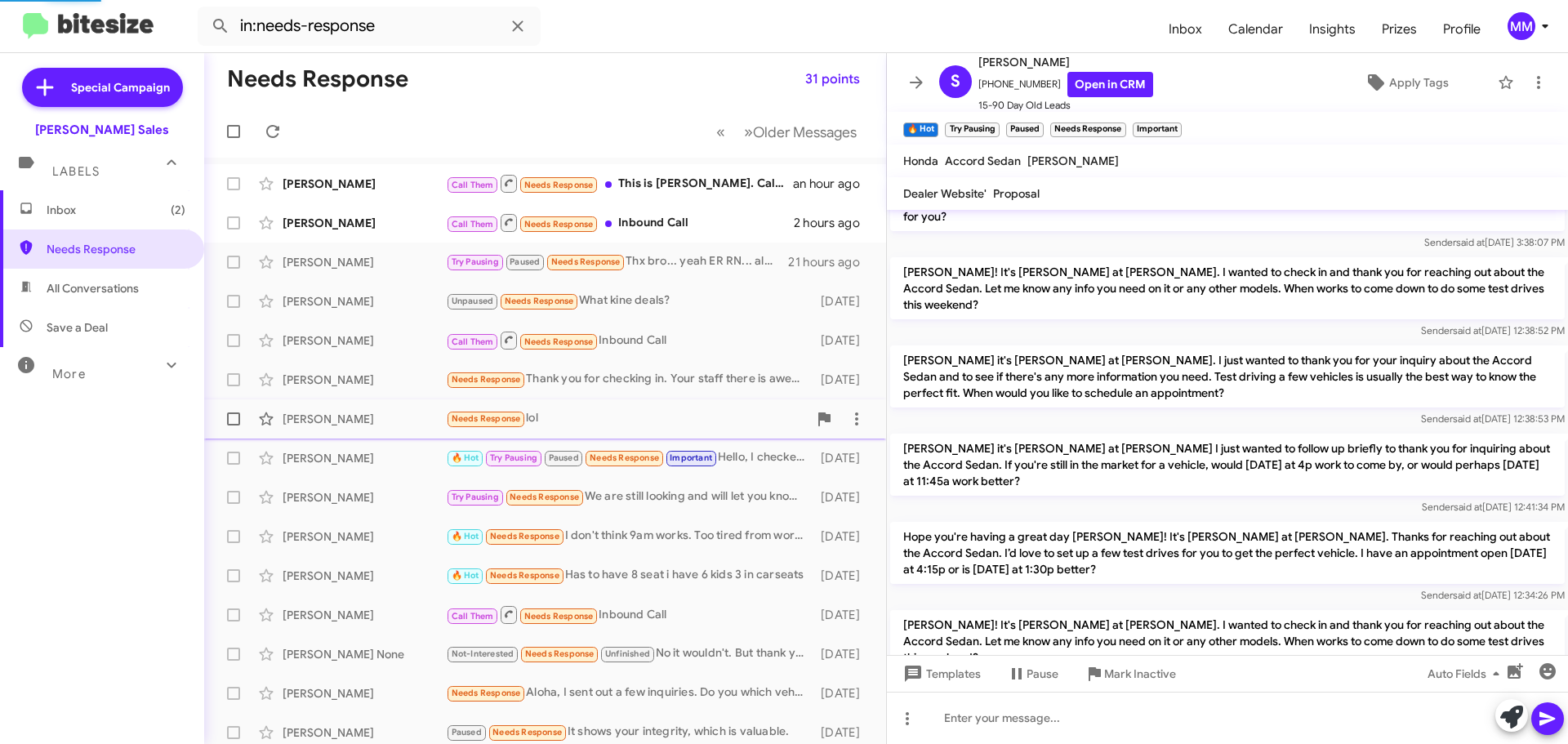
scroll to position [445, 0]
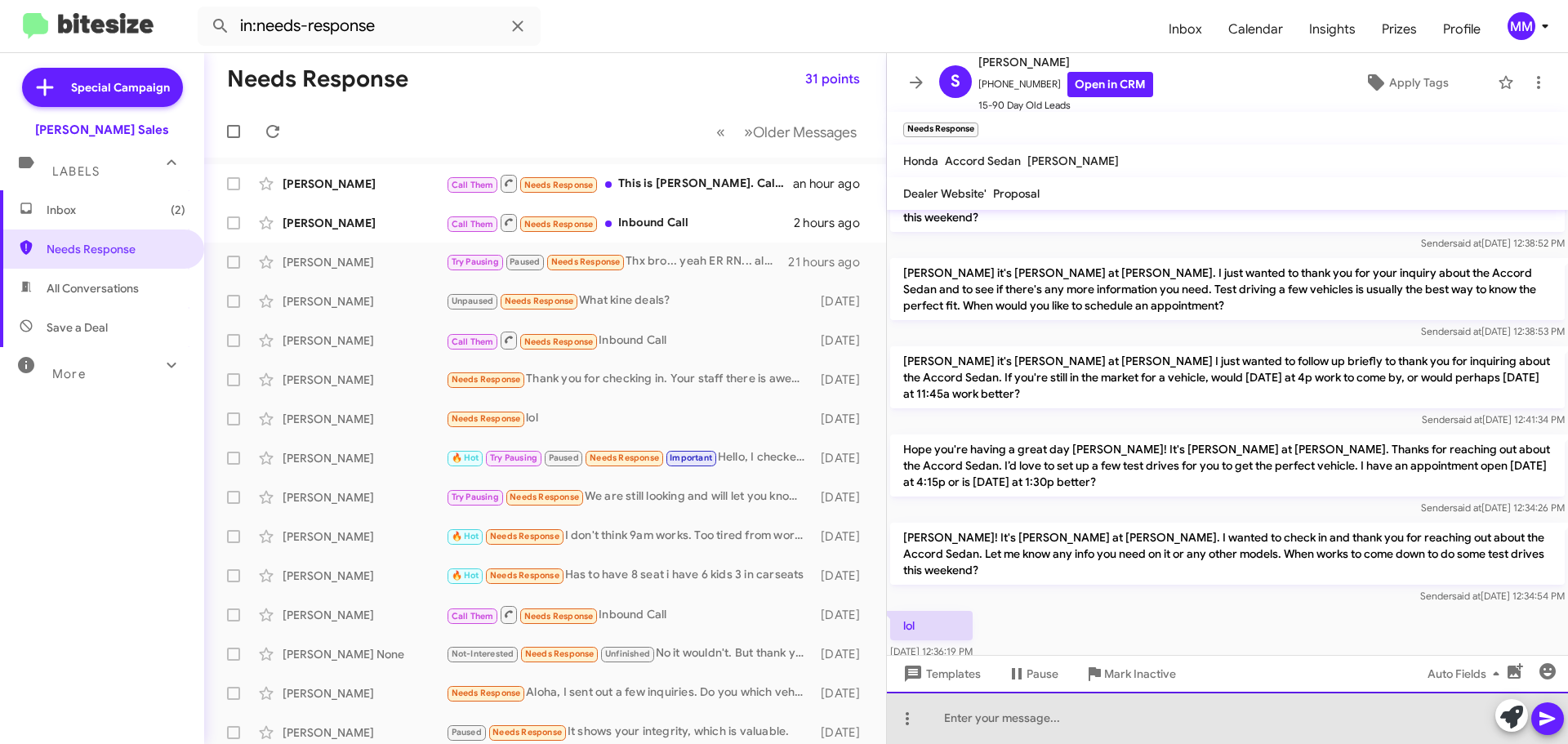
click at [975, 719] on div at bounding box center [1227, 718] width 681 height 52
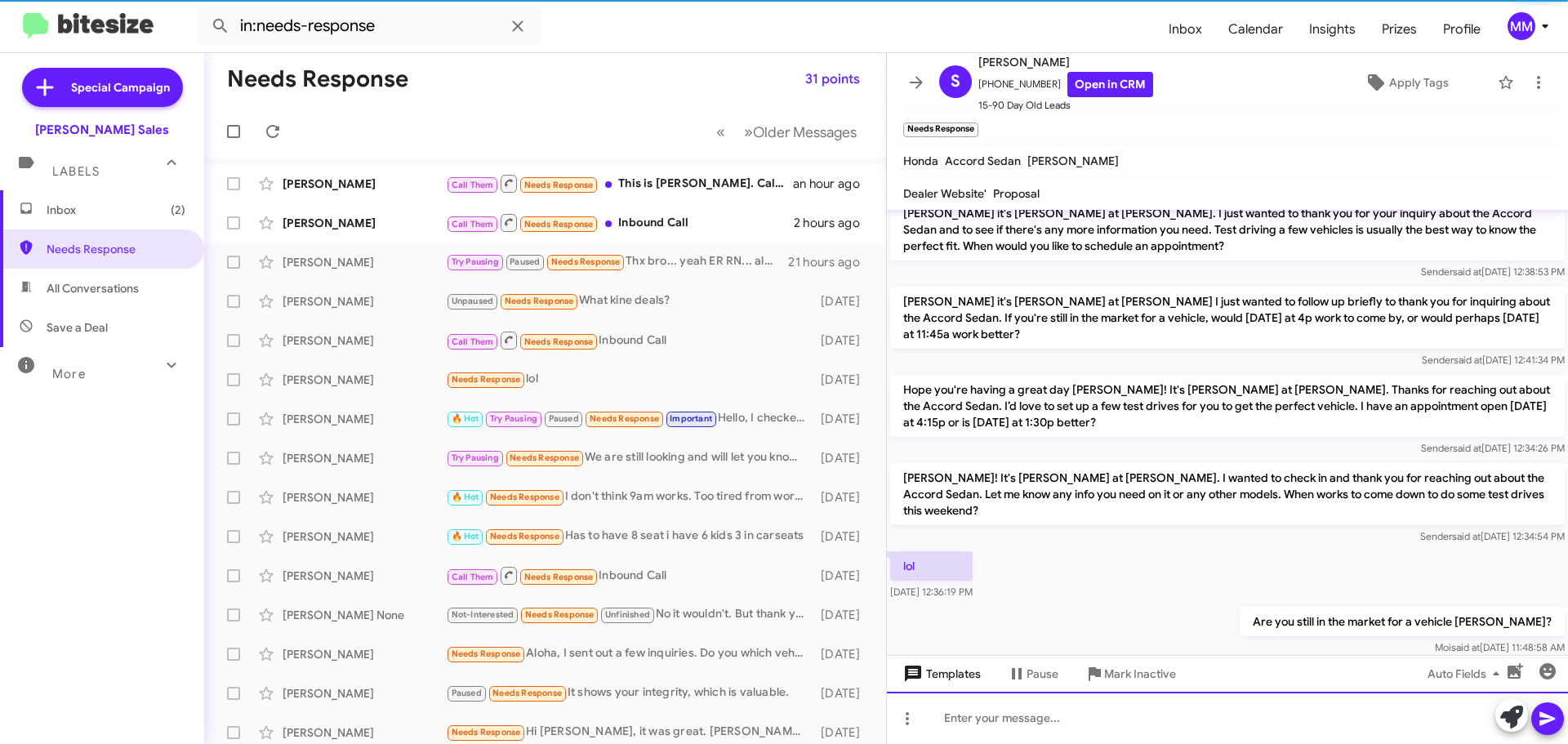
scroll to position [472, 0]
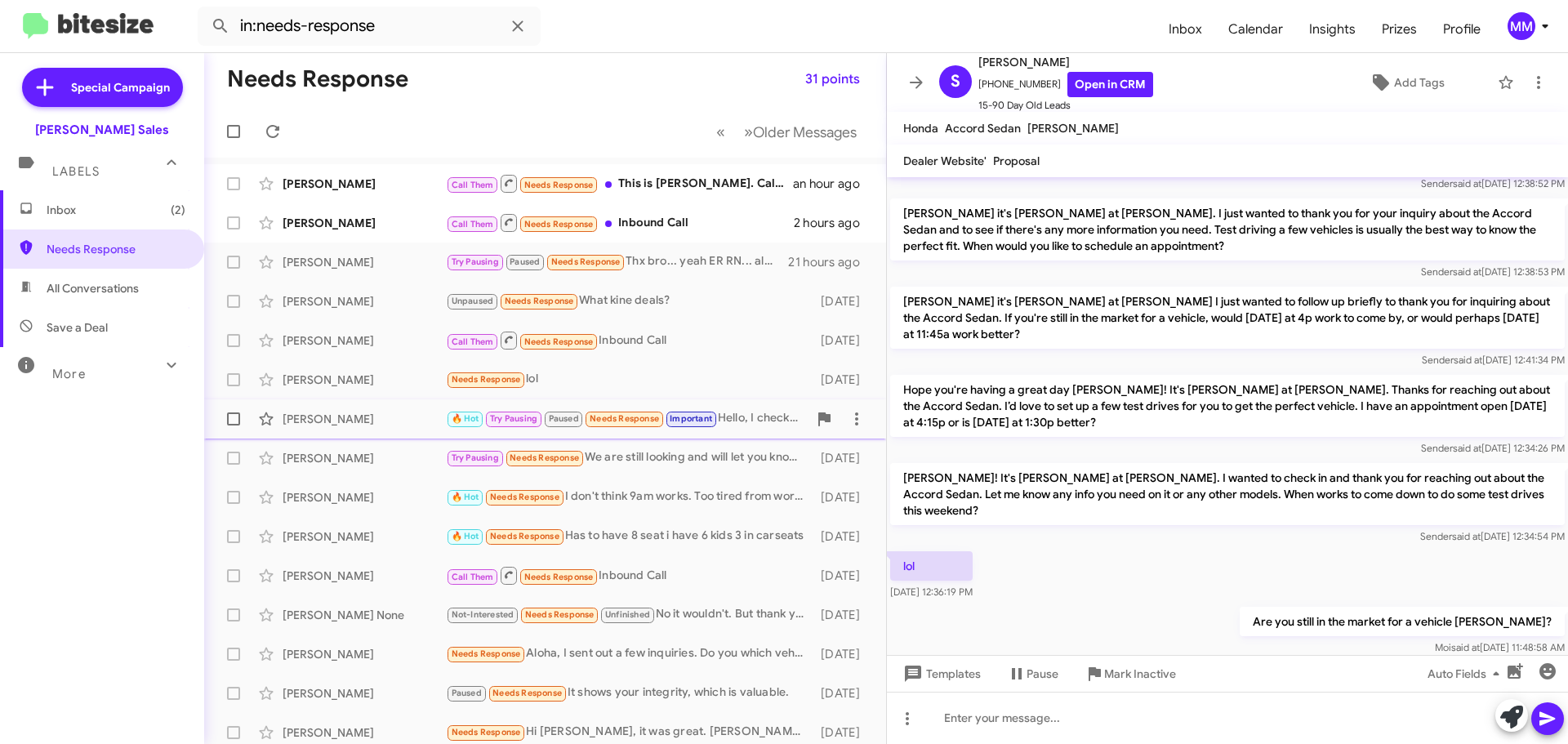
click at [325, 419] on div "[PERSON_NAME]" at bounding box center [364, 418] width 163 height 16
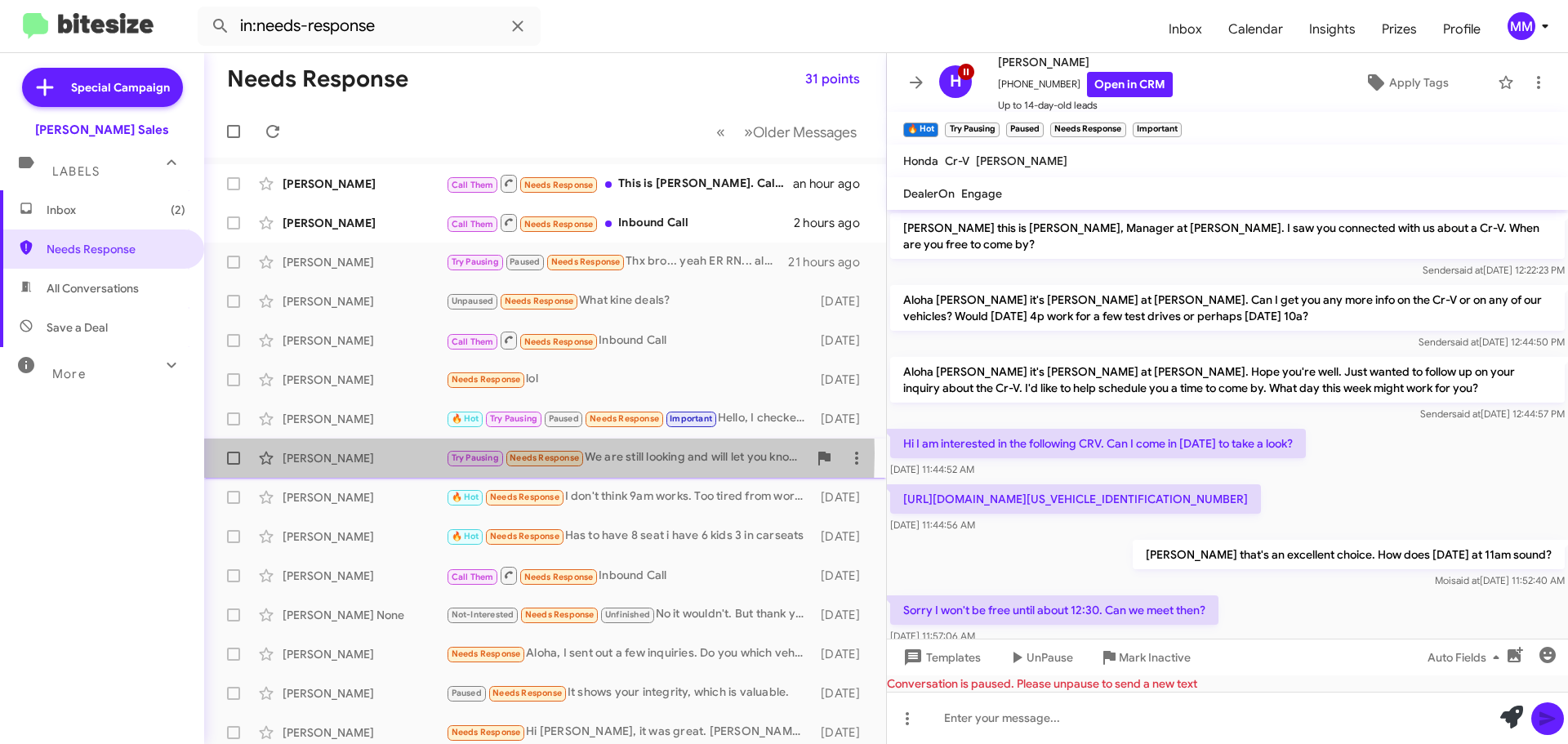
click at [323, 453] on div "[PERSON_NAME]" at bounding box center [364, 458] width 163 height 16
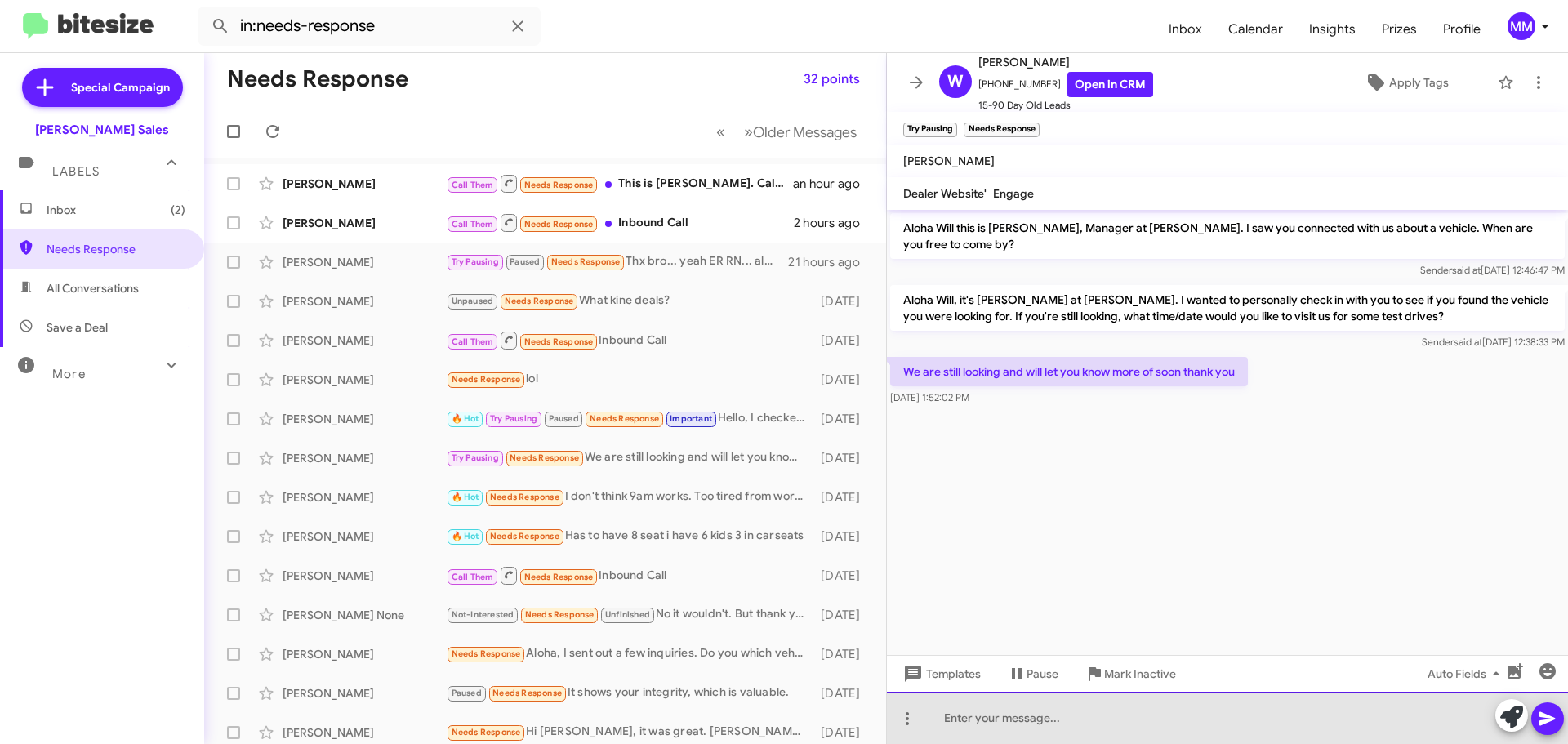
click at [986, 715] on div at bounding box center [1227, 718] width 681 height 52
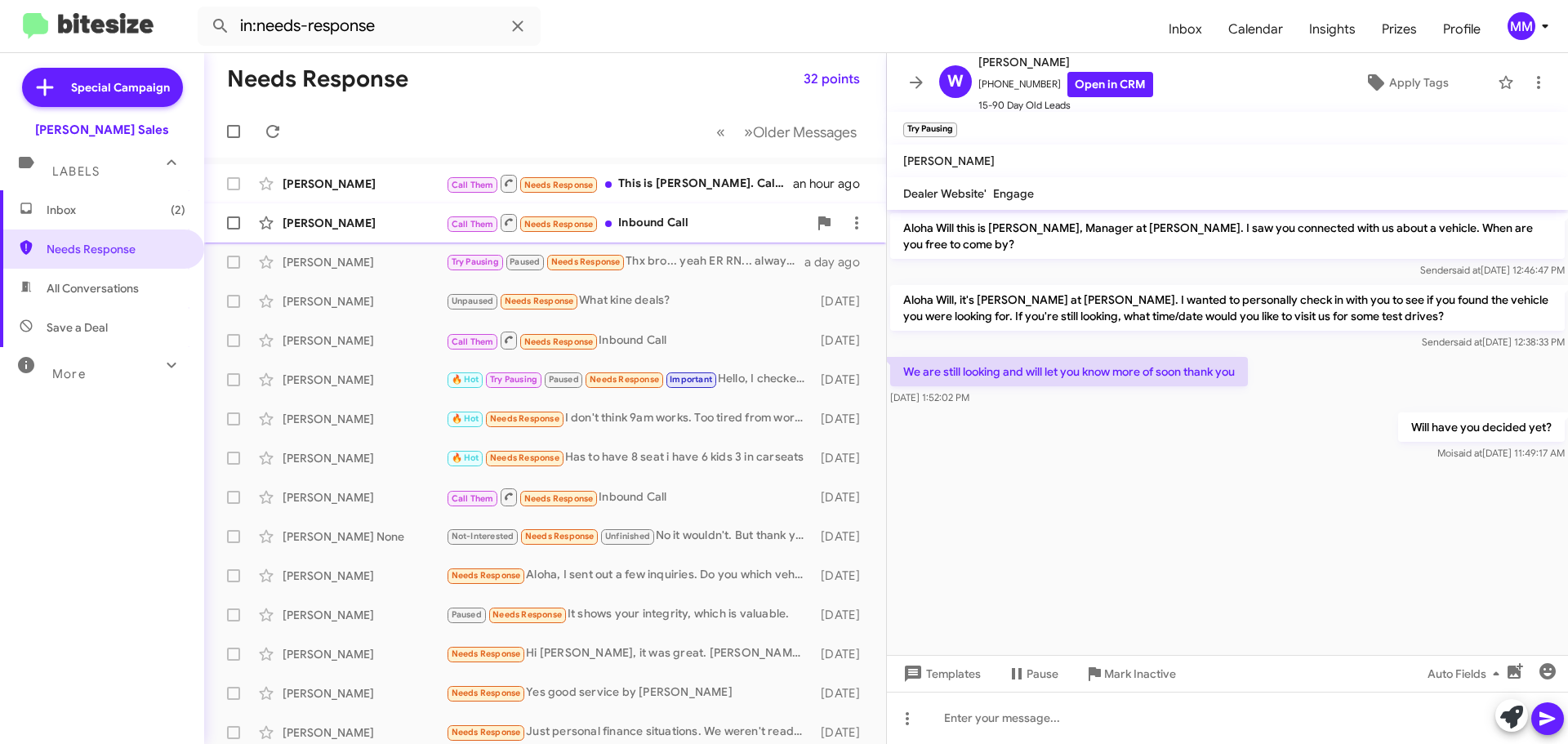
click at [381, 221] on div "[PERSON_NAME]" at bounding box center [364, 222] width 163 height 16
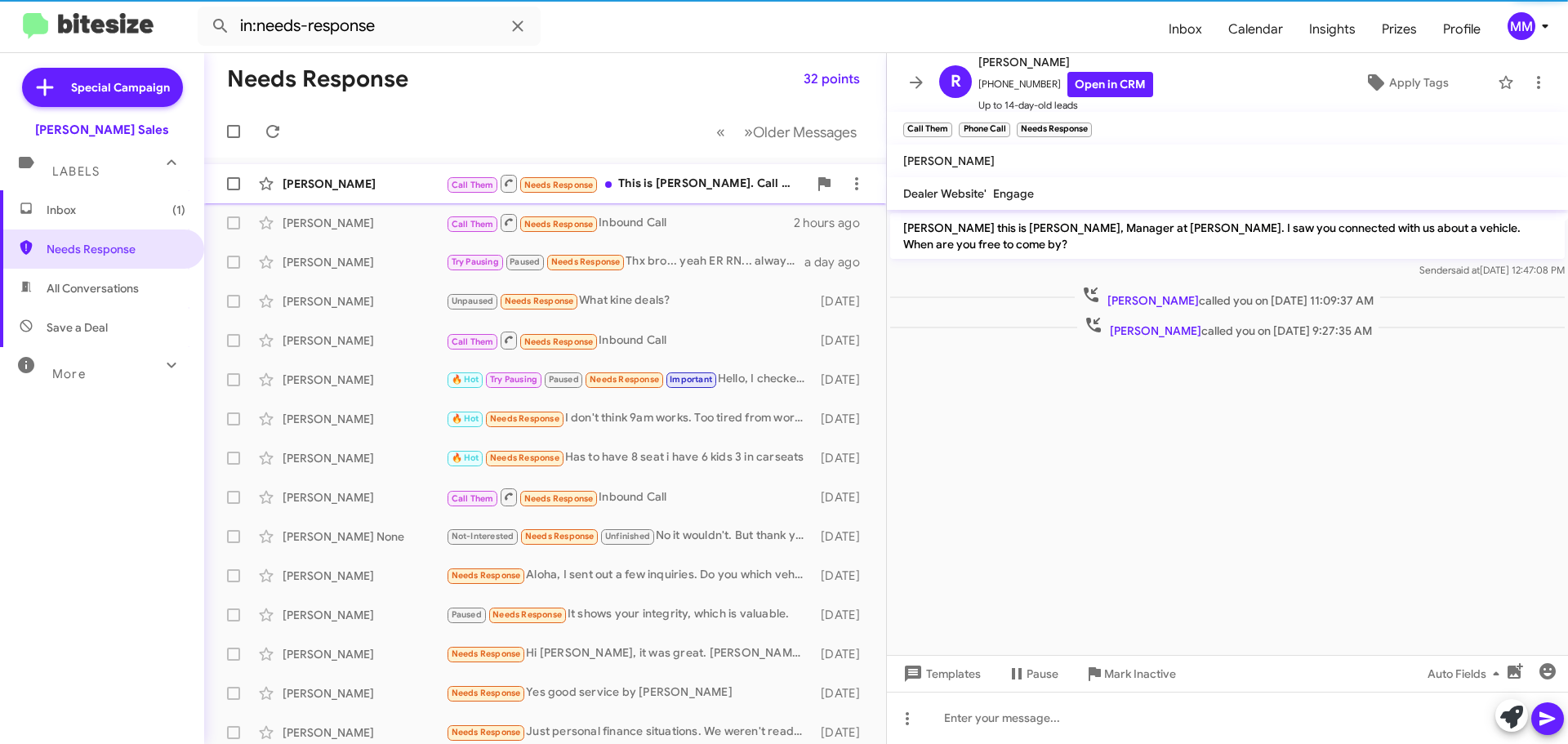
click at [391, 185] on div "[PERSON_NAME]" at bounding box center [364, 183] width 163 height 16
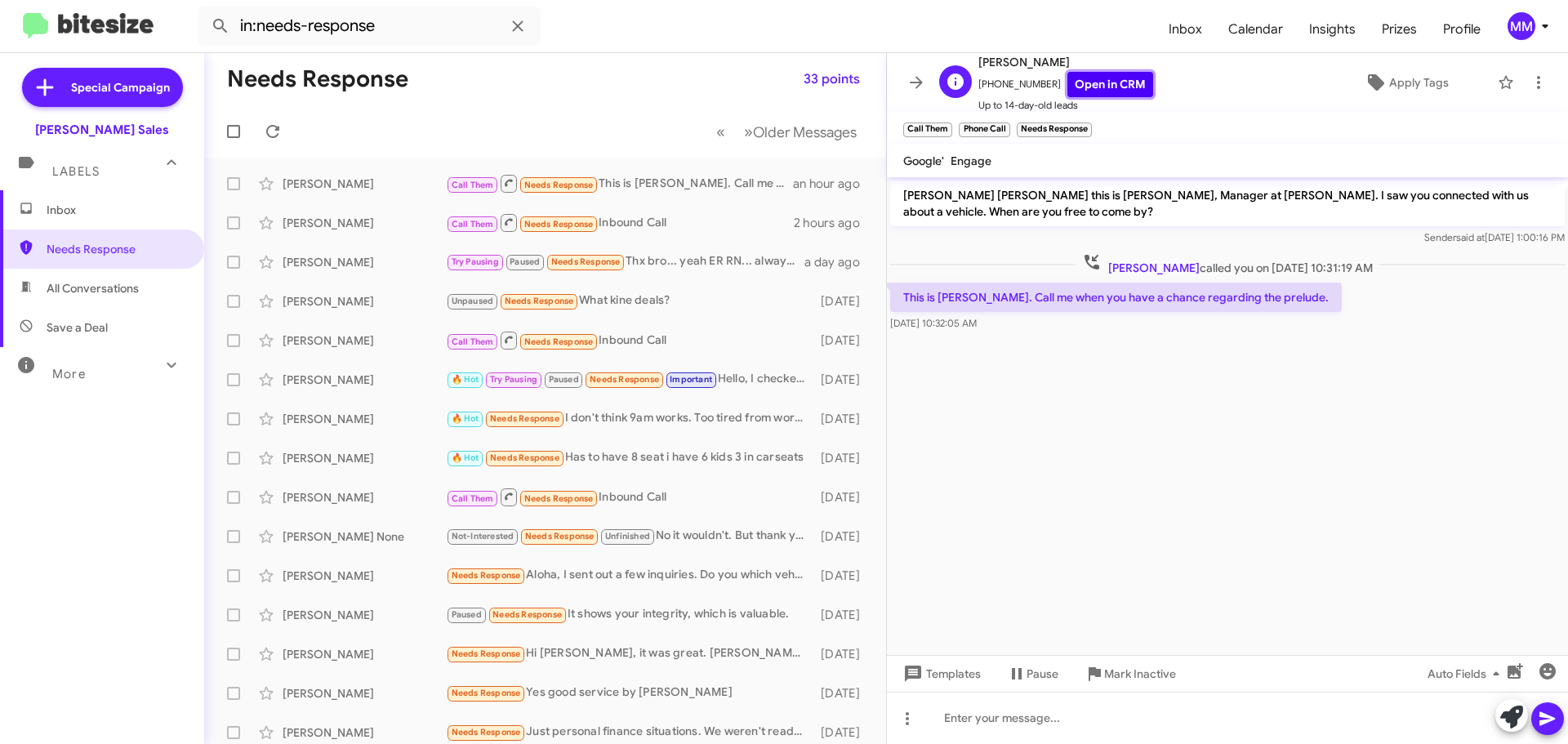
click at [1078, 89] on link "Open in CRM" at bounding box center [1110, 84] width 86 height 25
click at [278, 135] on icon at bounding box center [273, 131] width 13 height 13
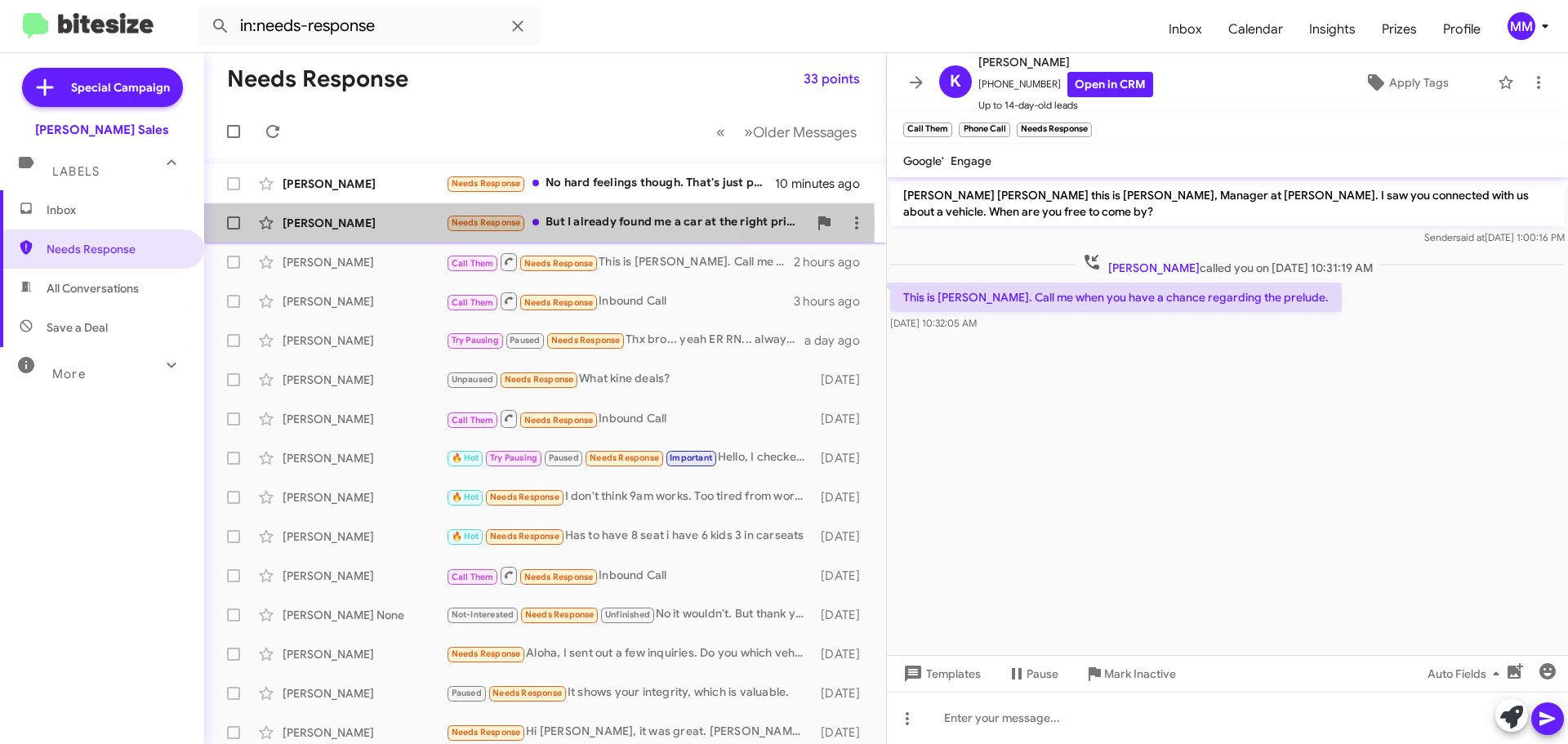
click at [393, 226] on div "[PERSON_NAME]" at bounding box center [364, 222] width 163 height 16
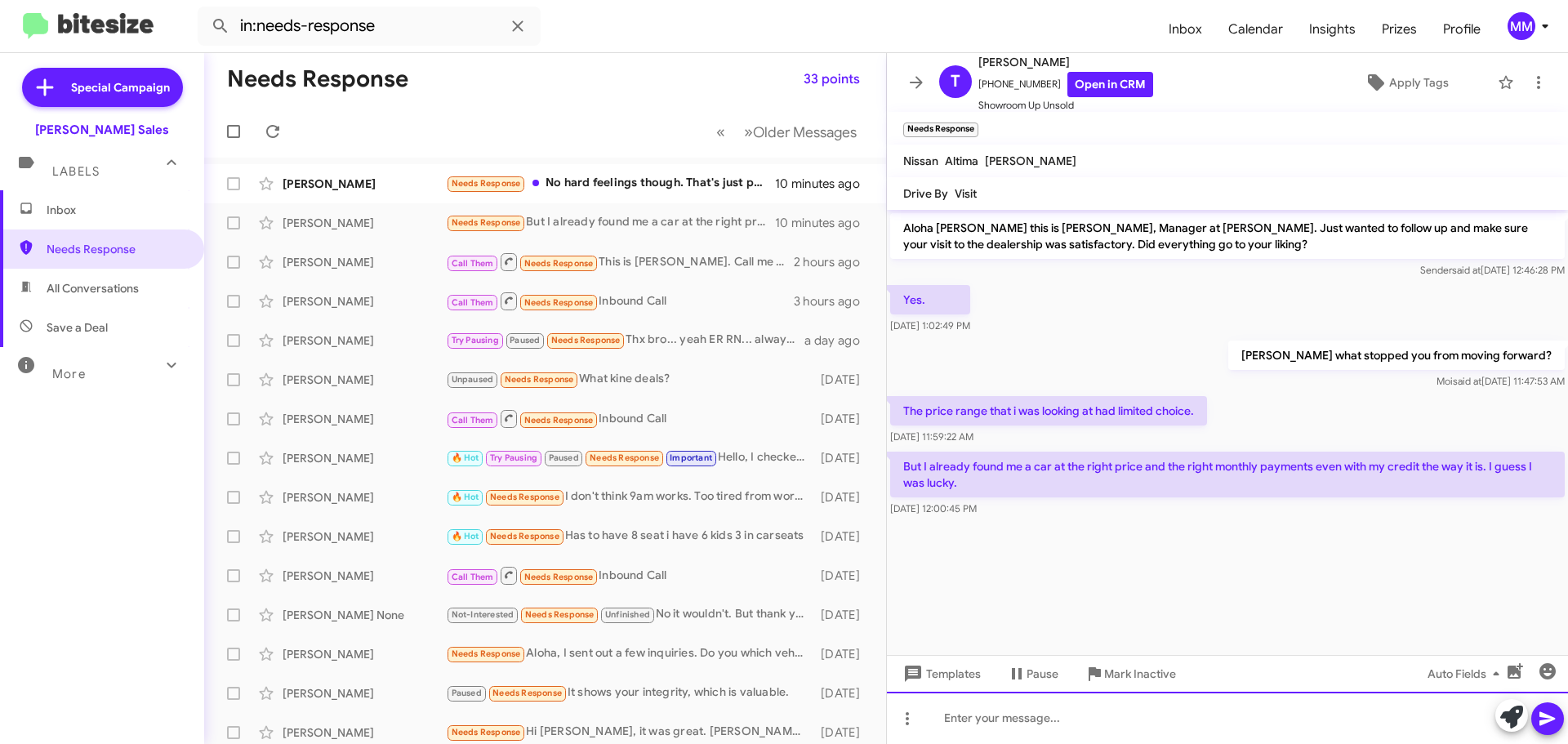
click at [1024, 709] on div at bounding box center [1227, 718] width 681 height 52
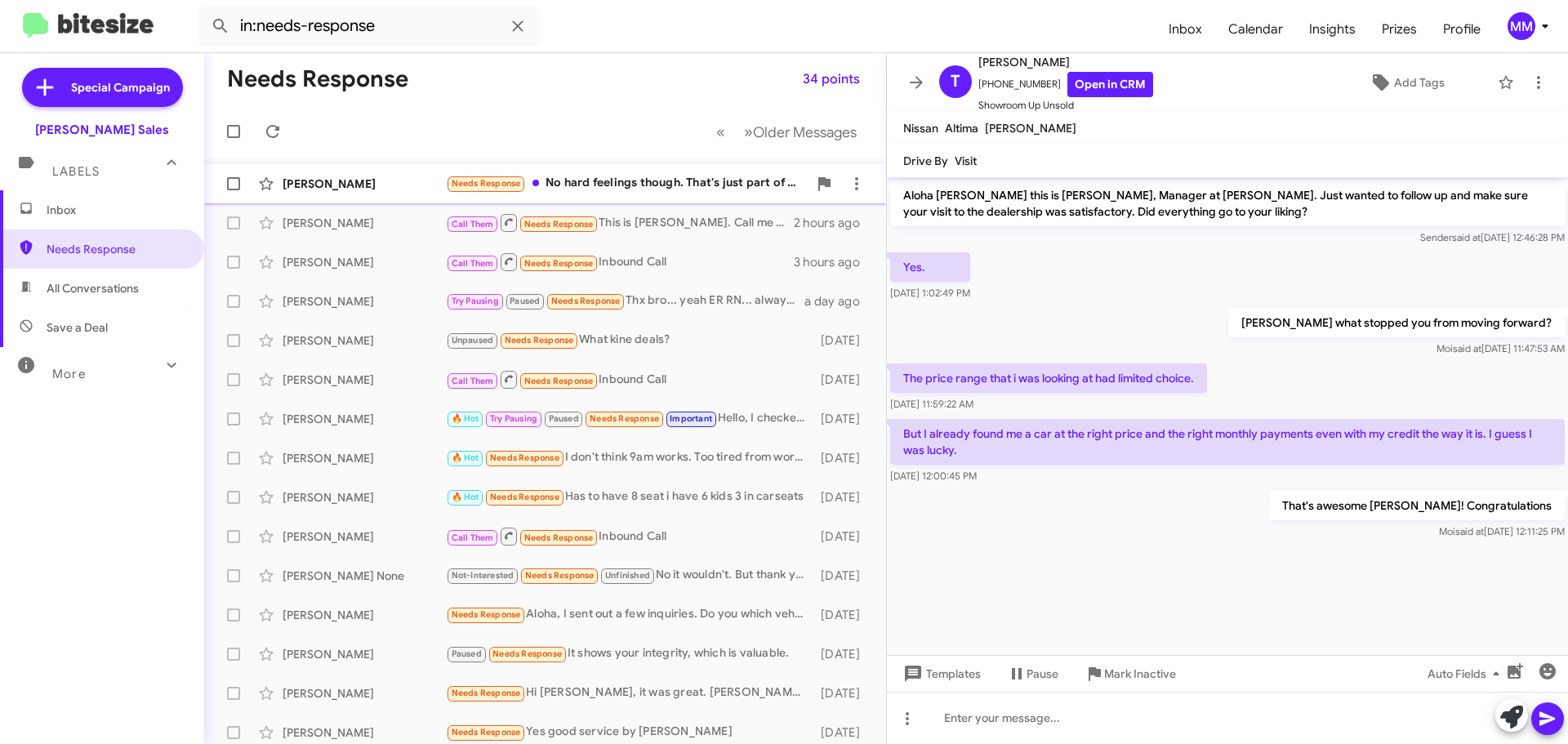
click at [370, 181] on div "[PERSON_NAME]" at bounding box center [364, 183] width 163 height 16
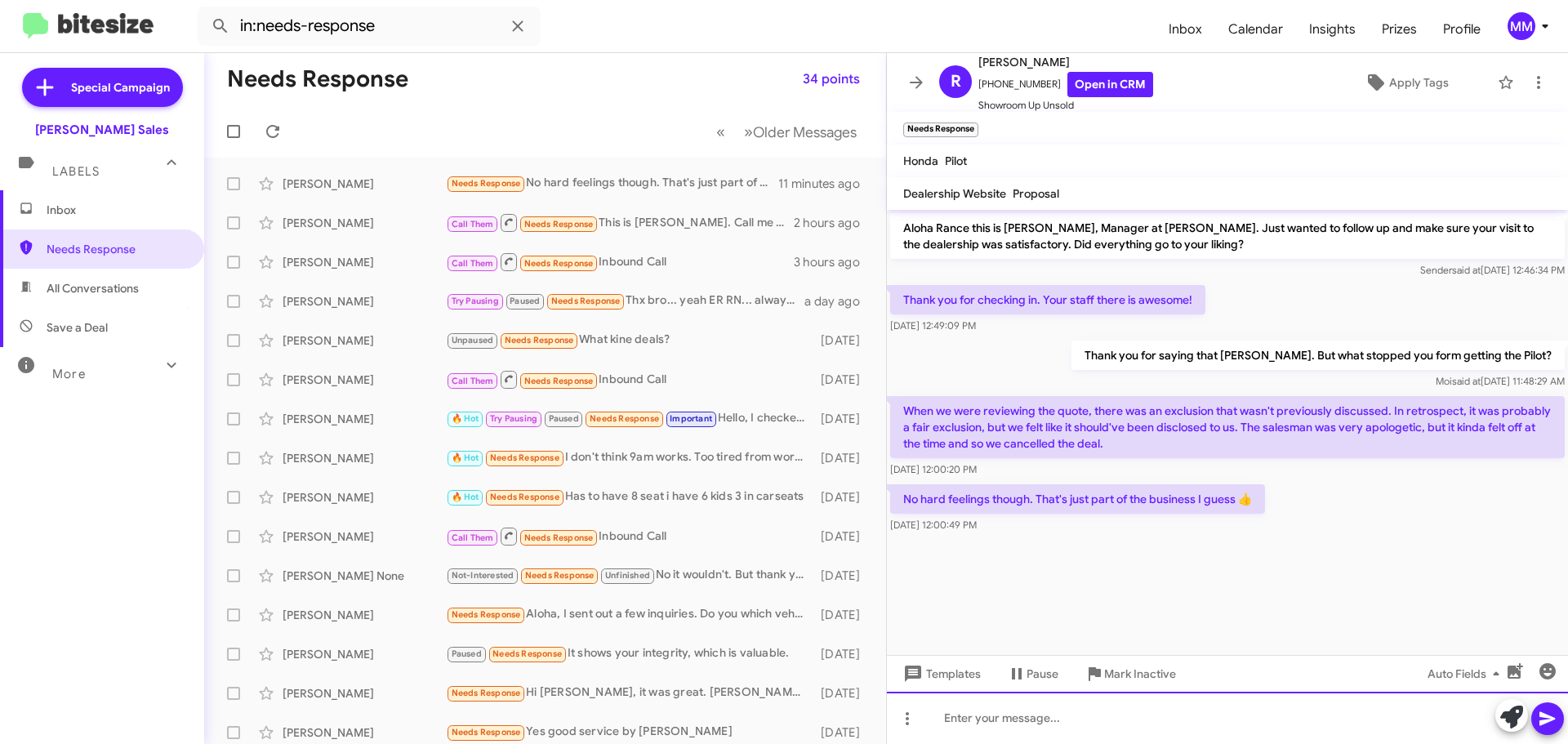
drag, startPoint x: 978, startPoint y: 719, endPoint x: 979, endPoint y: 707, distance: 12.0
click at [978, 716] on div at bounding box center [1227, 718] width 681 height 52
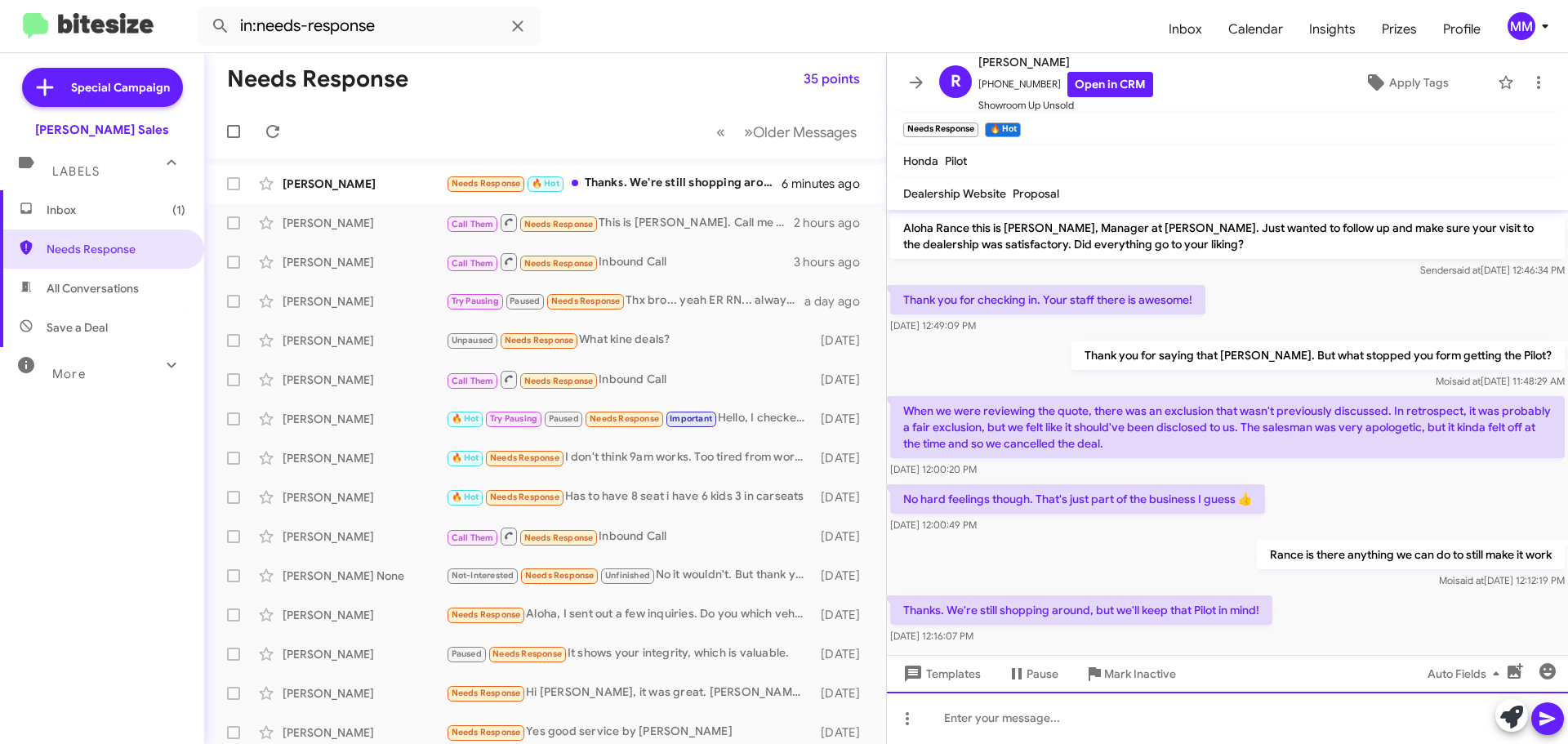
scroll to position [21, 0]
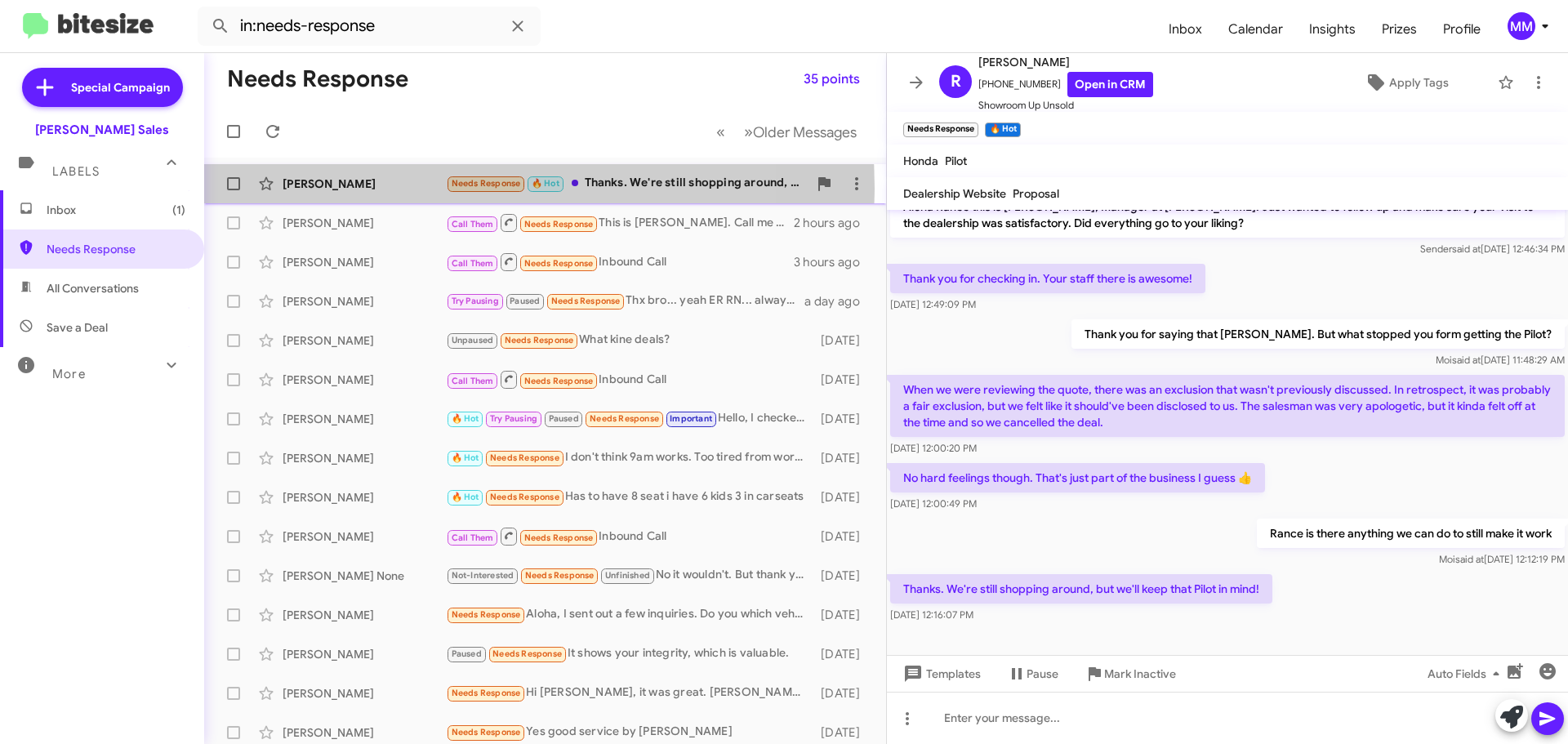
click at [410, 189] on div "[PERSON_NAME]" at bounding box center [364, 183] width 163 height 16
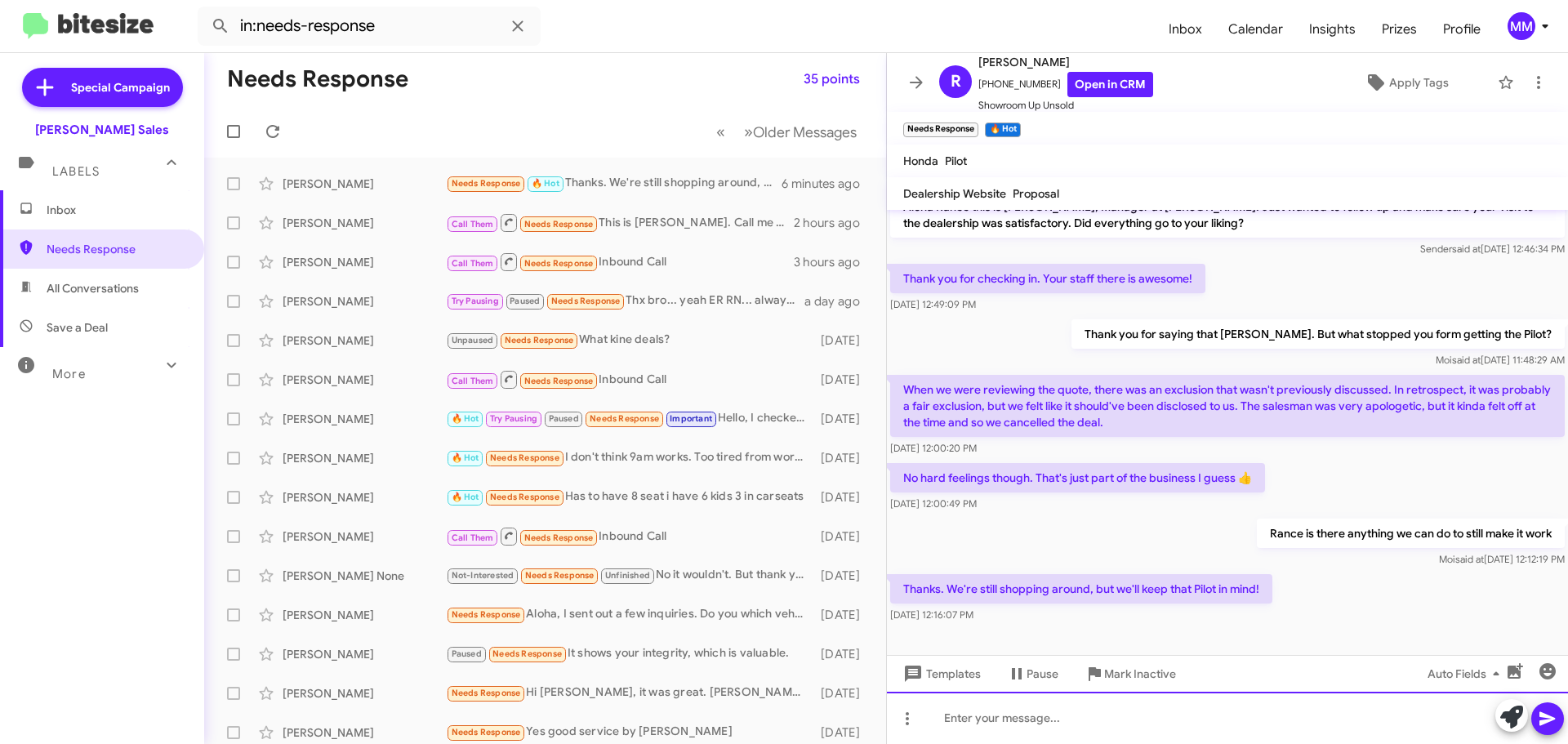
click at [961, 716] on div at bounding box center [1227, 718] width 681 height 52
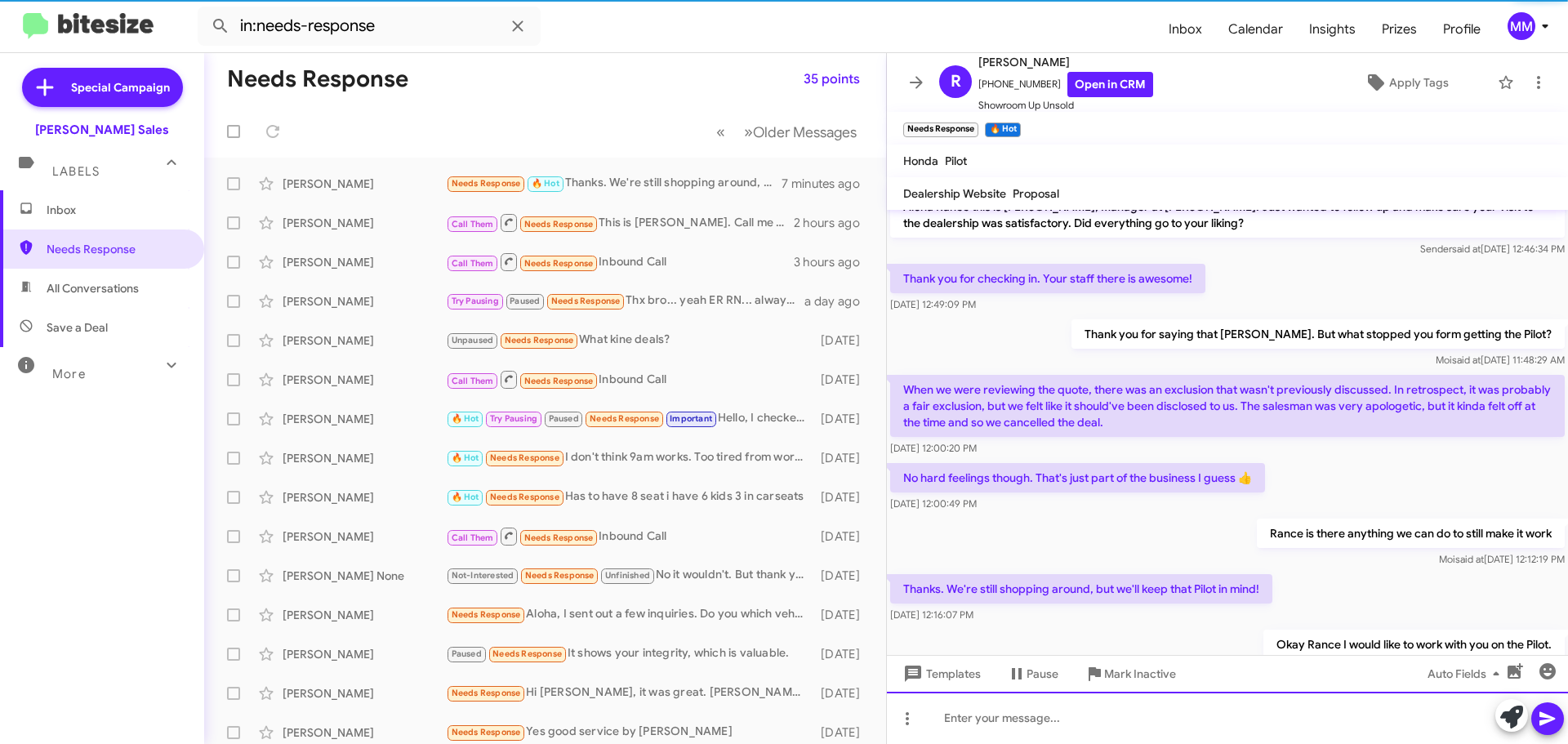
scroll to position [81, 0]
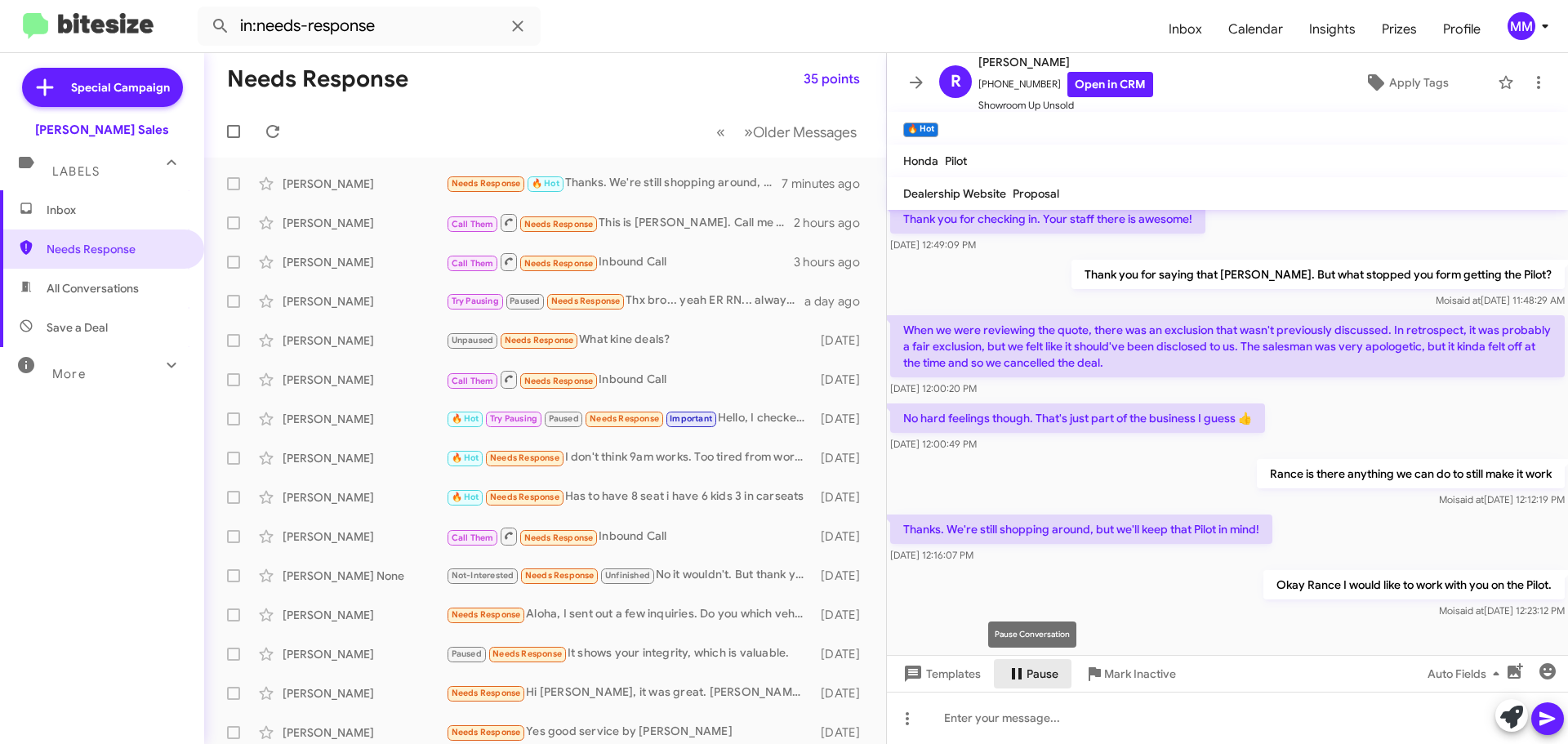
click at [1027, 672] on span "Pause" at bounding box center [1042, 673] width 32 height 29
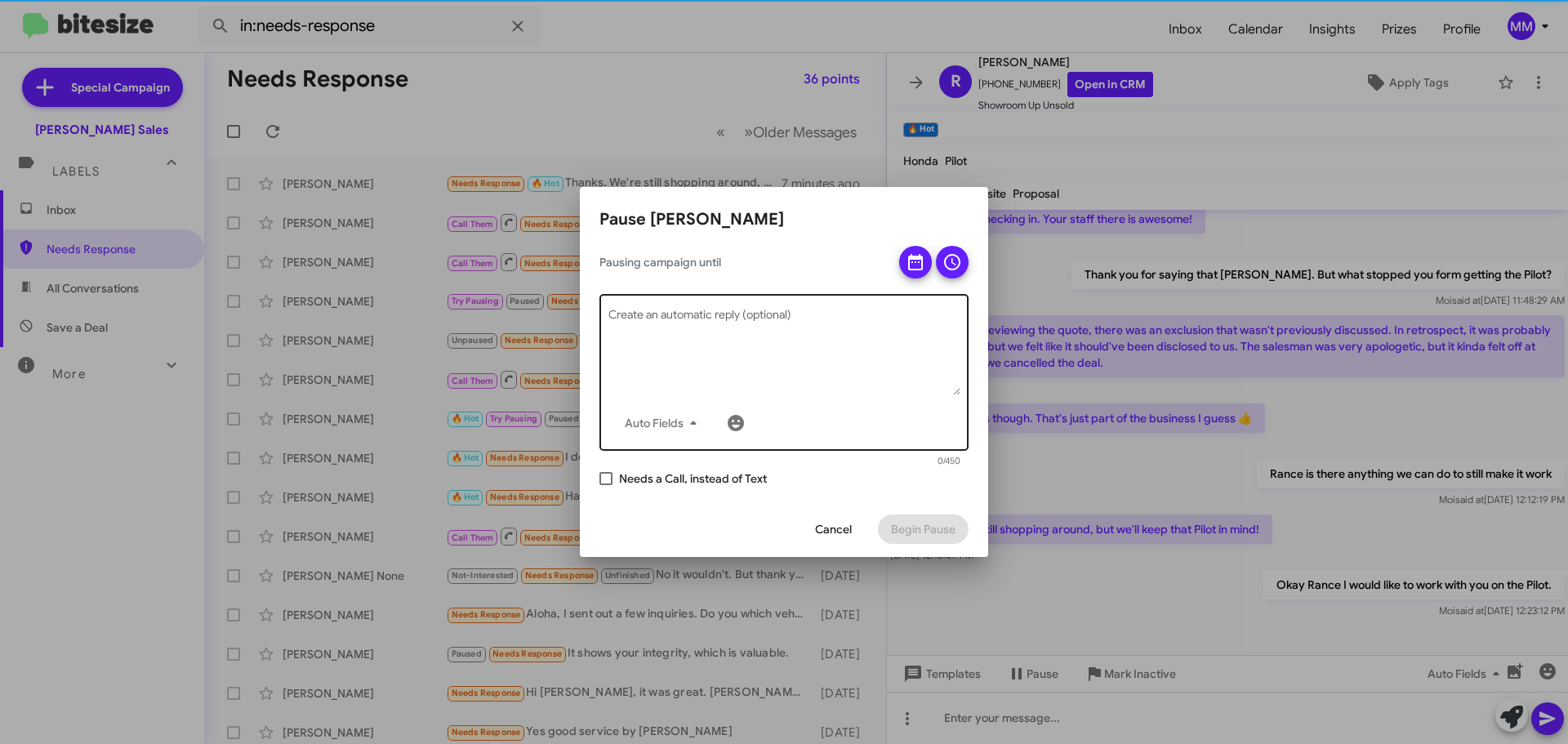
click at [704, 327] on textarea "Create an automatic reply (optional)" at bounding box center [784, 353] width 352 height 85
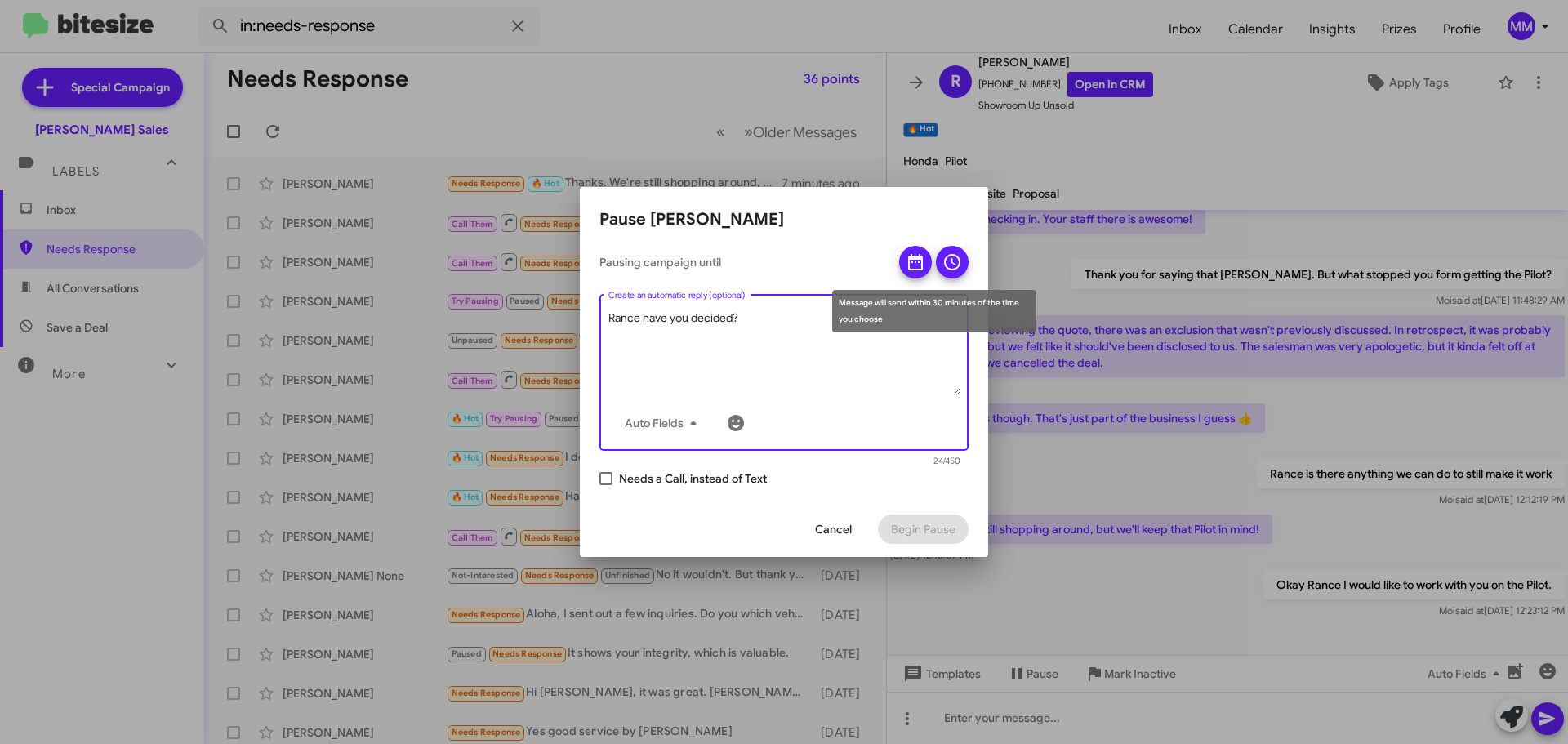
type textarea "Rance have you decided?"
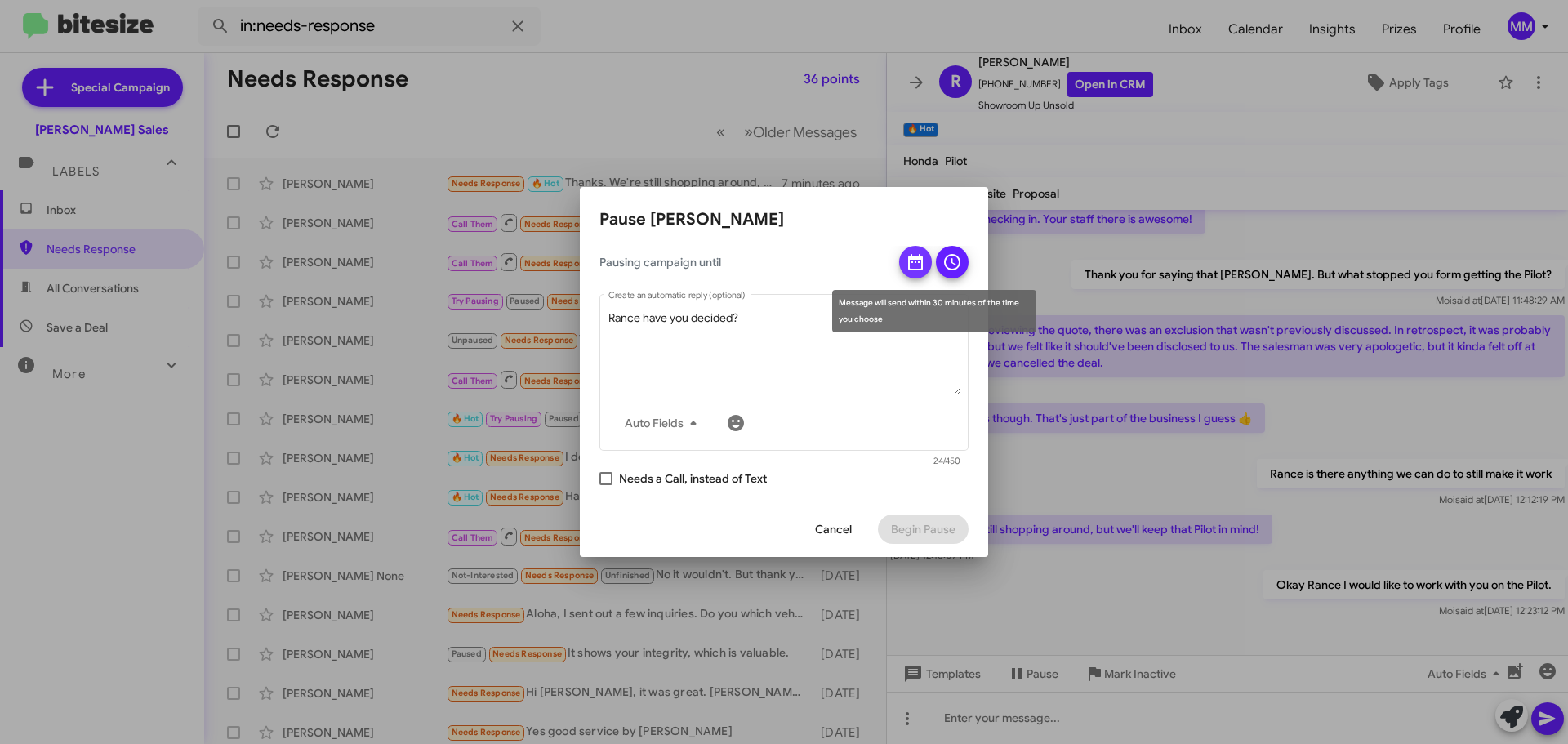
click at [905, 266] on button at bounding box center [915, 262] width 33 height 33
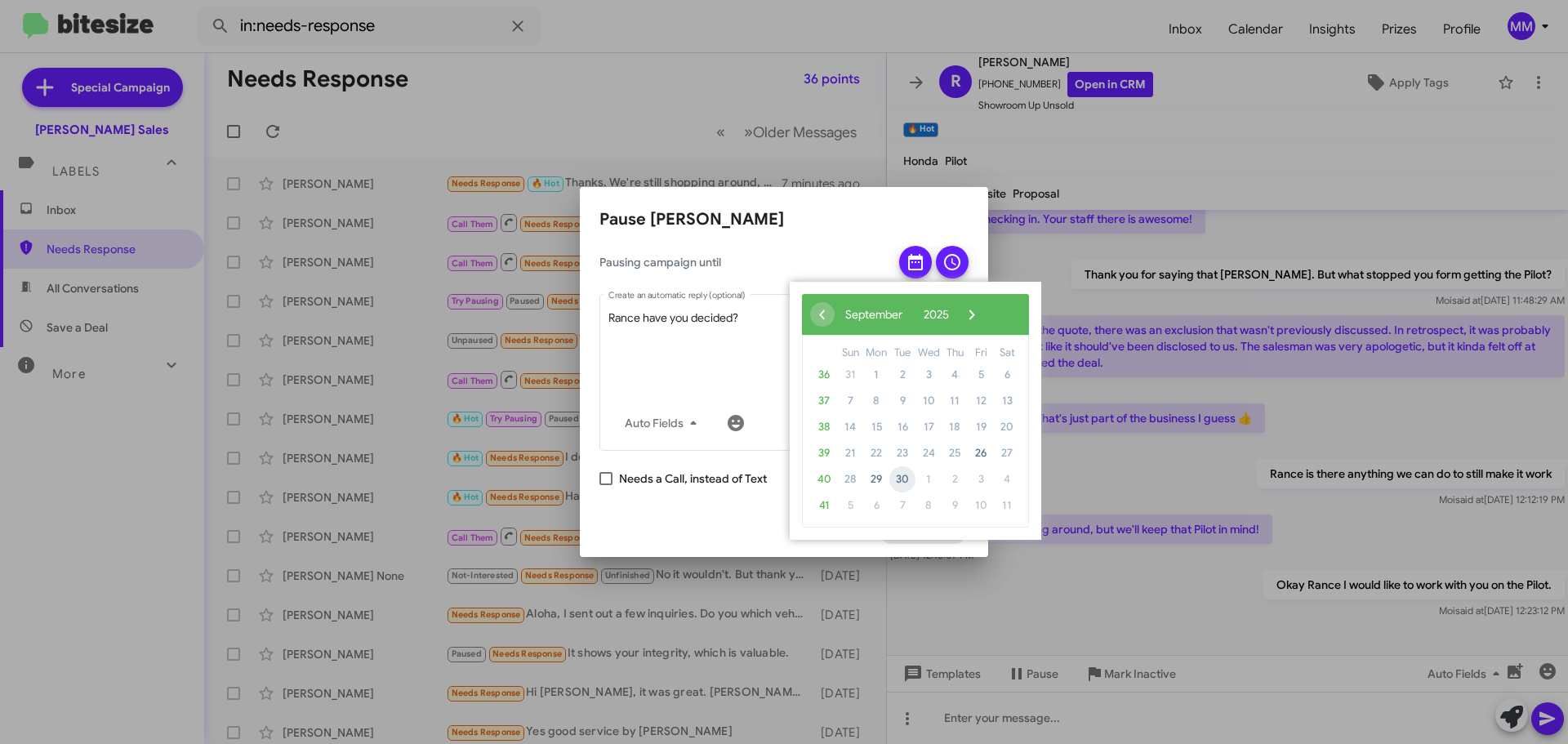
click at [903, 479] on span "30" at bounding box center [901, 479] width 26 height 26
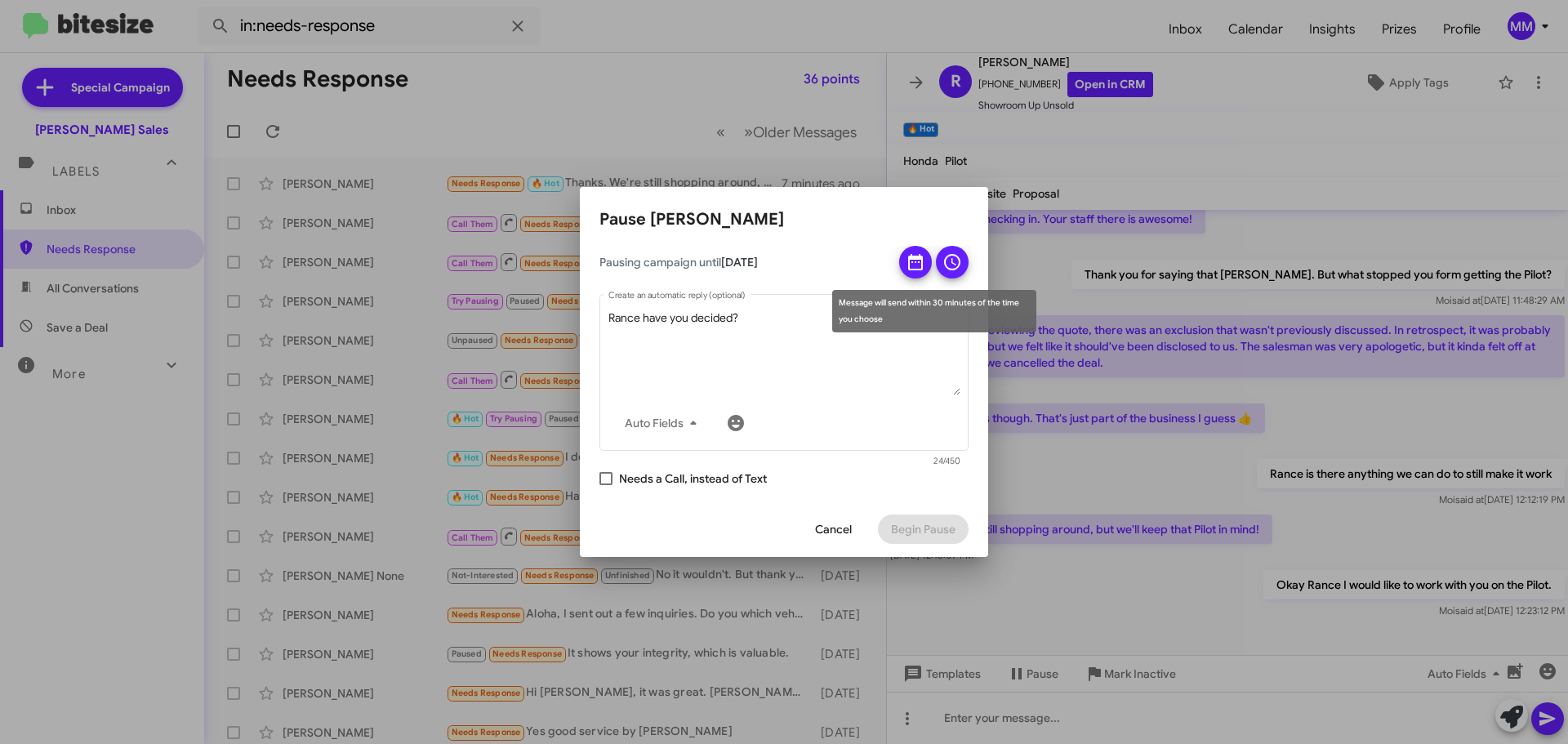
click at [952, 256] on icon at bounding box center [951, 262] width 19 height 19
click at [898, 358] on td at bounding box center [902, 355] width 42 height 20
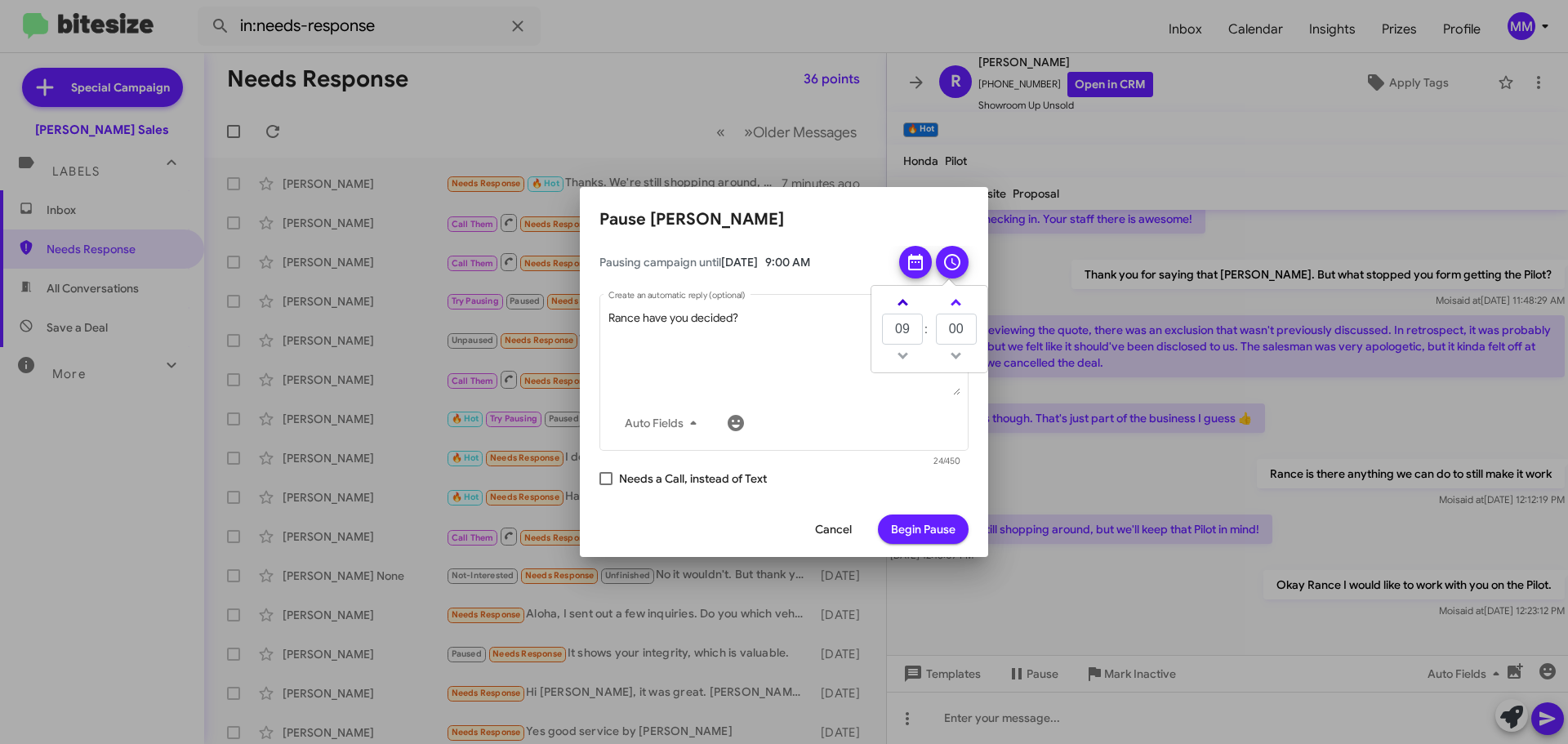
click at [901, 305] on span at bounding box center [902, 304] width 11 height 11
type input "13"
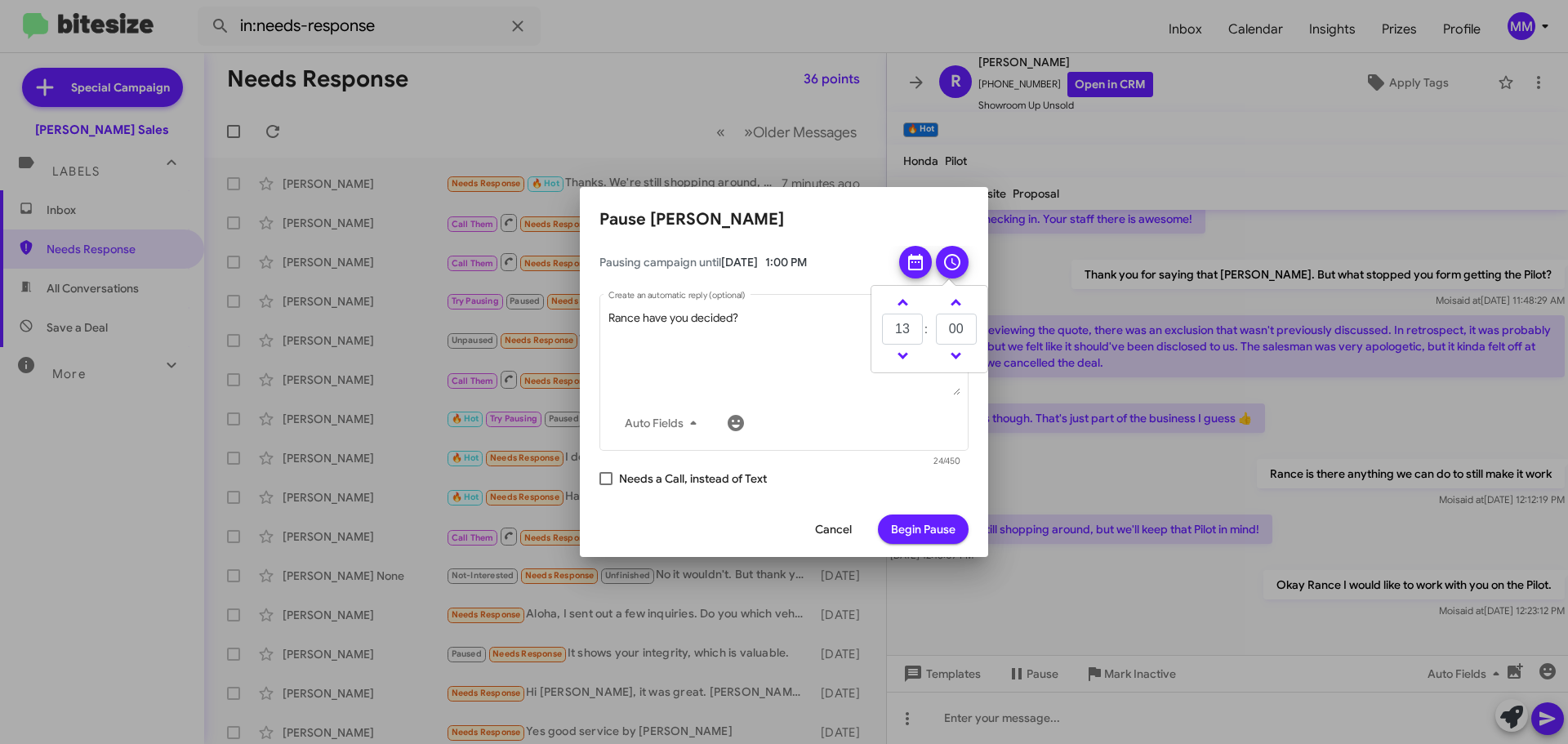
click at [928, 527] on span "Begin Pause" at bounding box center [922, 529] width 65 height 29
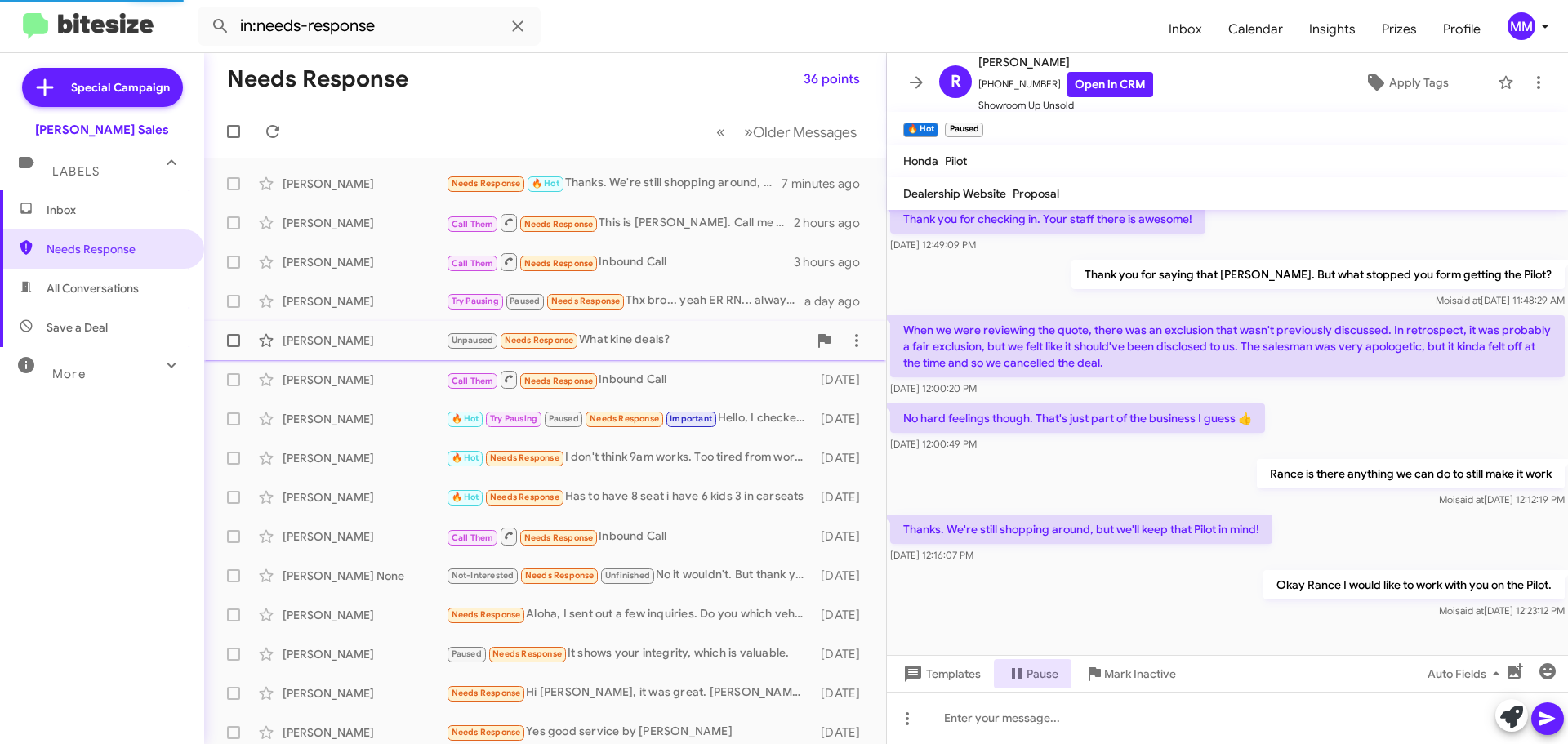
scroll to position [236, 0]
